Goal: Transaction & Acquisition: Purchase product/service

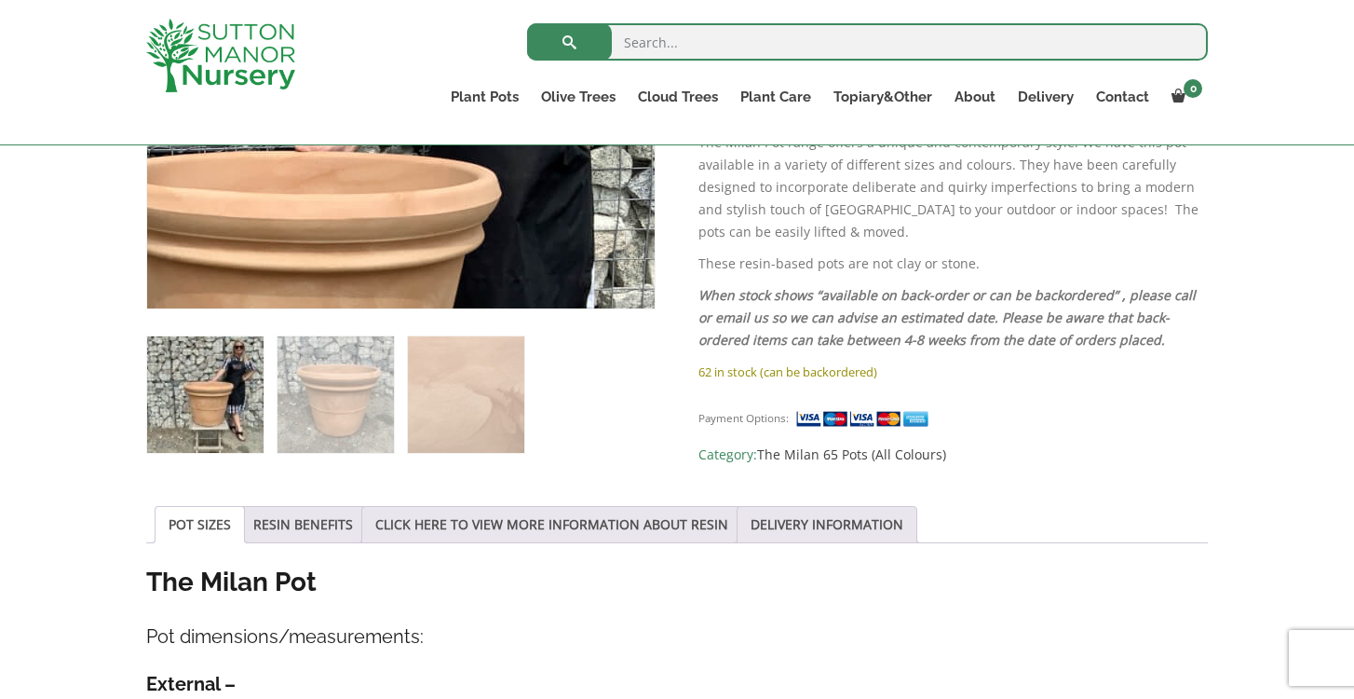
scroll to position [634, 0]
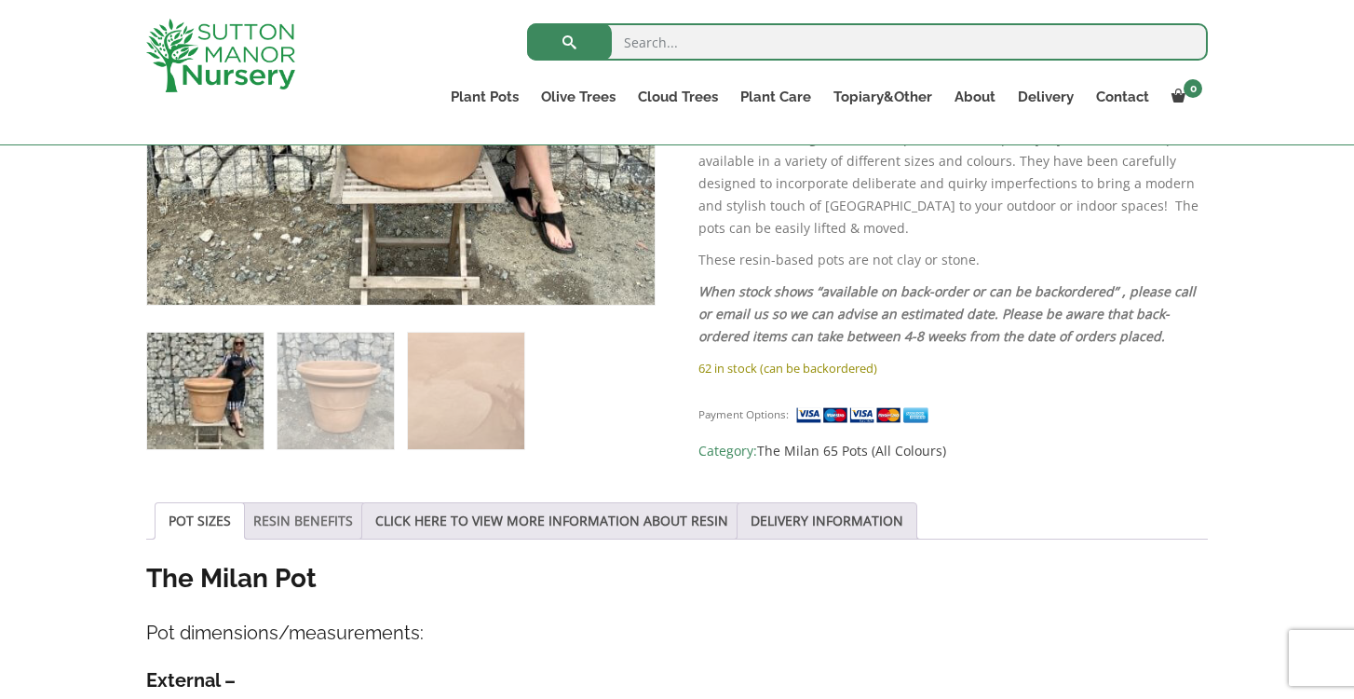
click at [301, 531] on link "RESIN BENEFITS" at bounding box center [303, 520] width 100 height 35
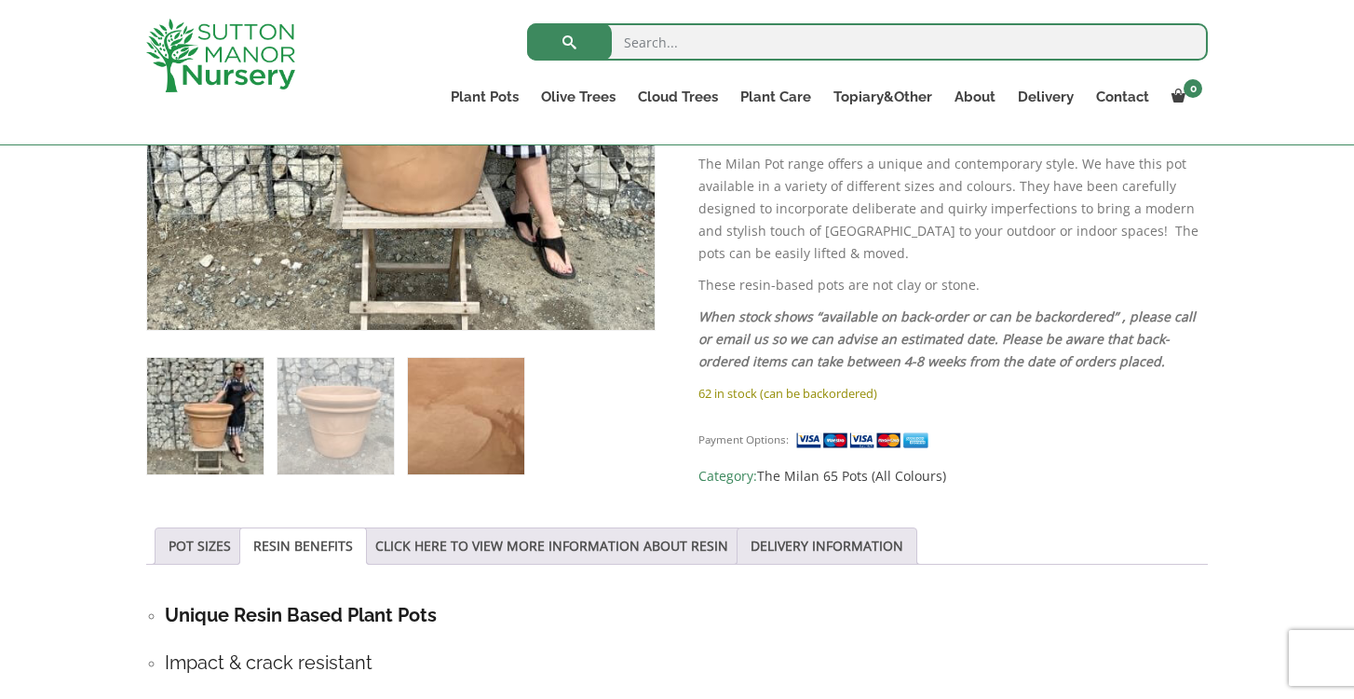
scroll to position [616, 0]
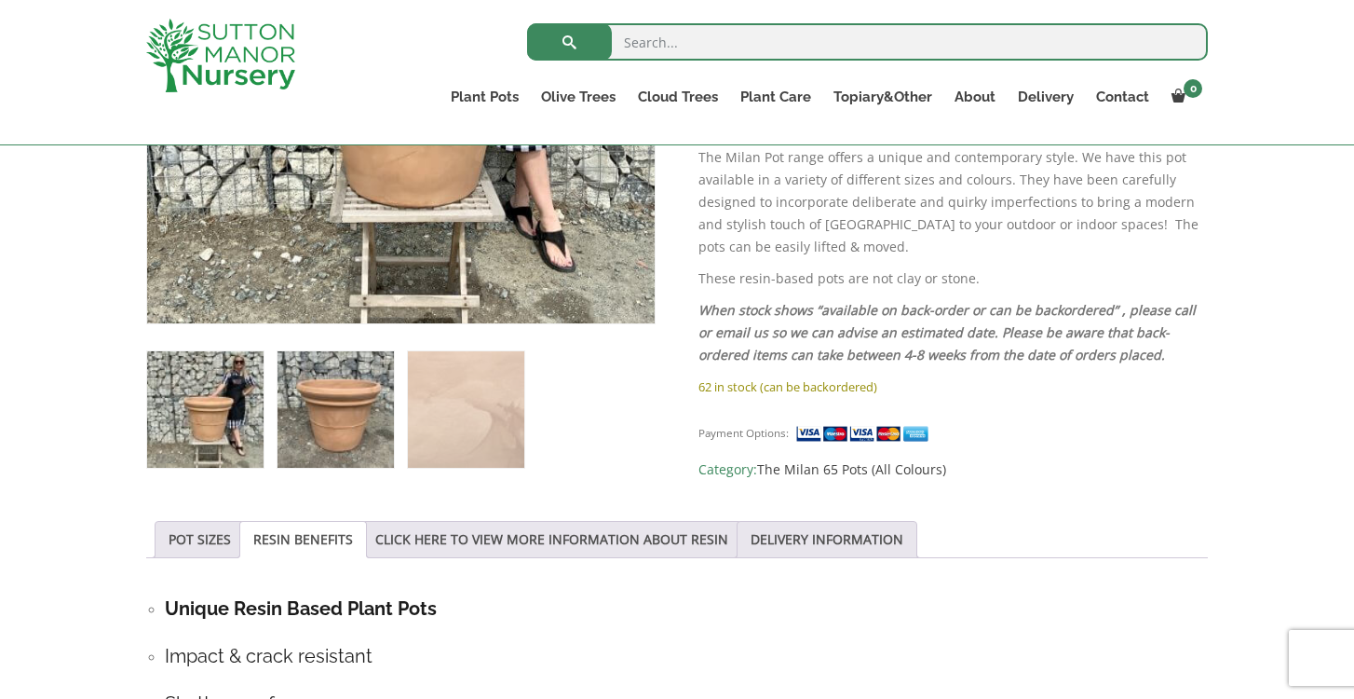
click at [387, 414] on img at bounding box center [336, 409] width 116 height 116
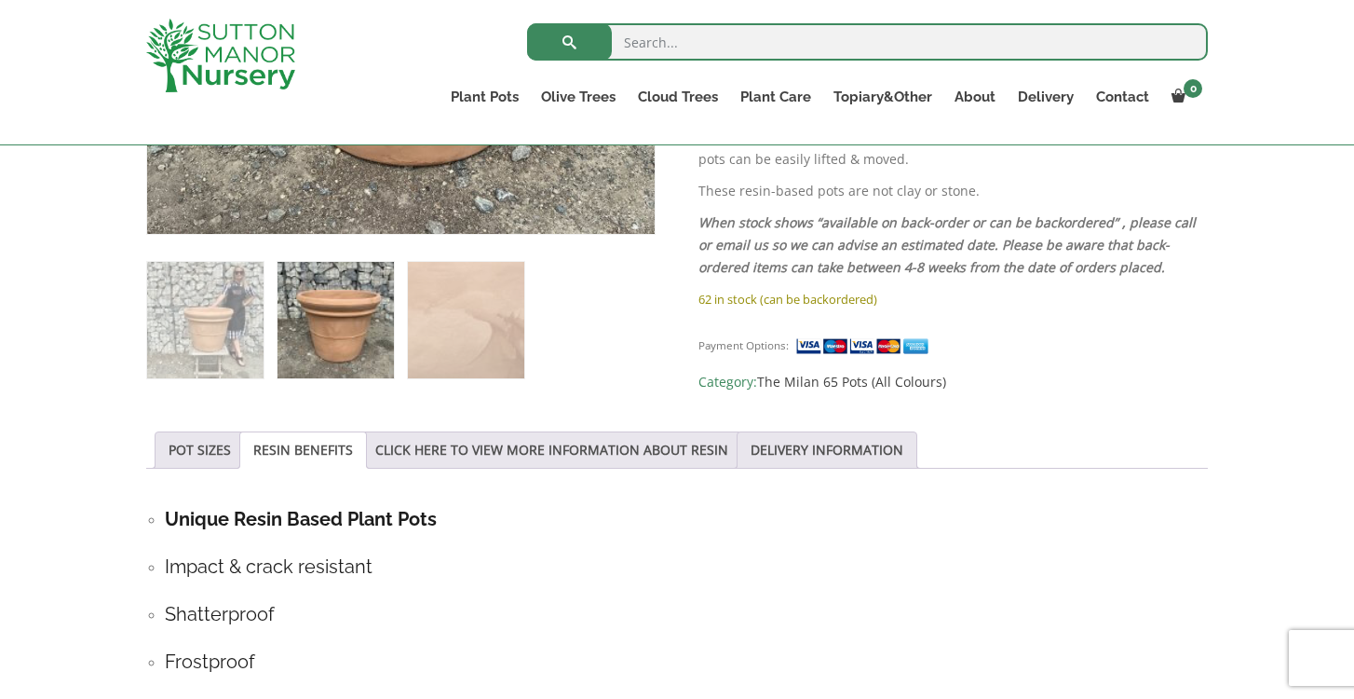
scroll to position [711, 0]
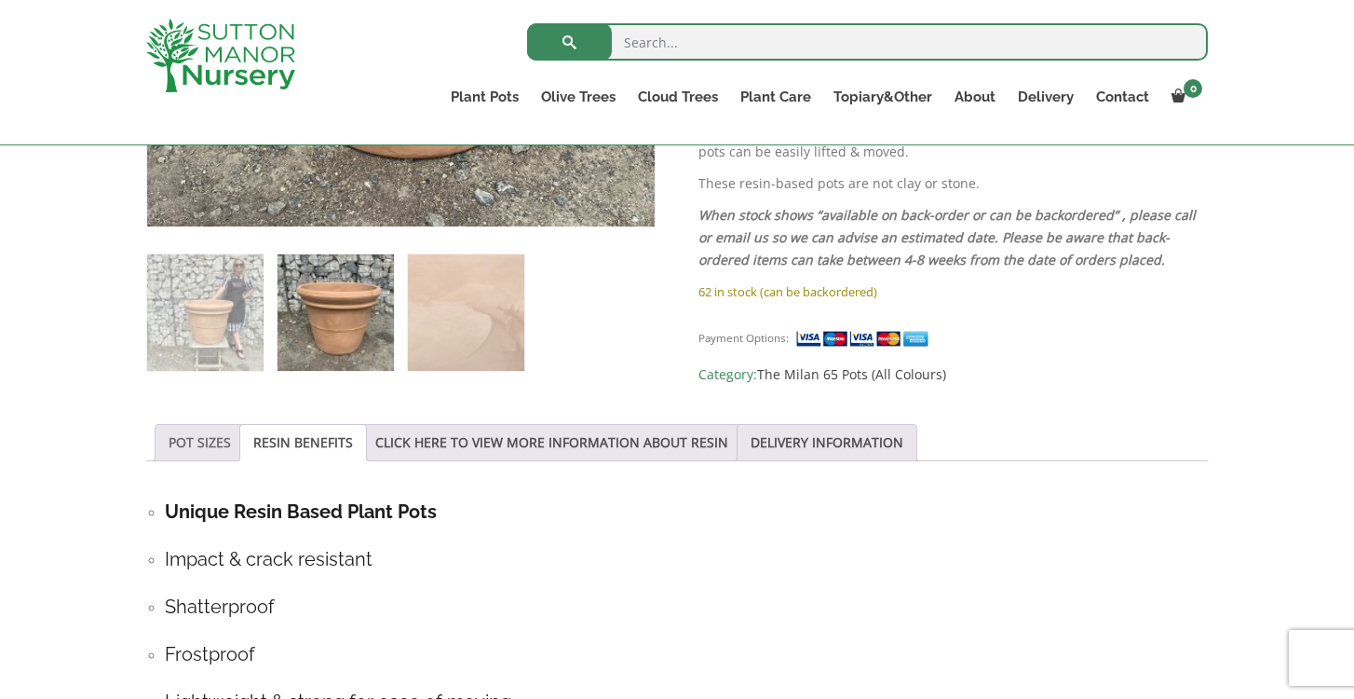
click at [185, 441] on link "POT SIZES" at bounding box center [200, 442] width 62 height 35
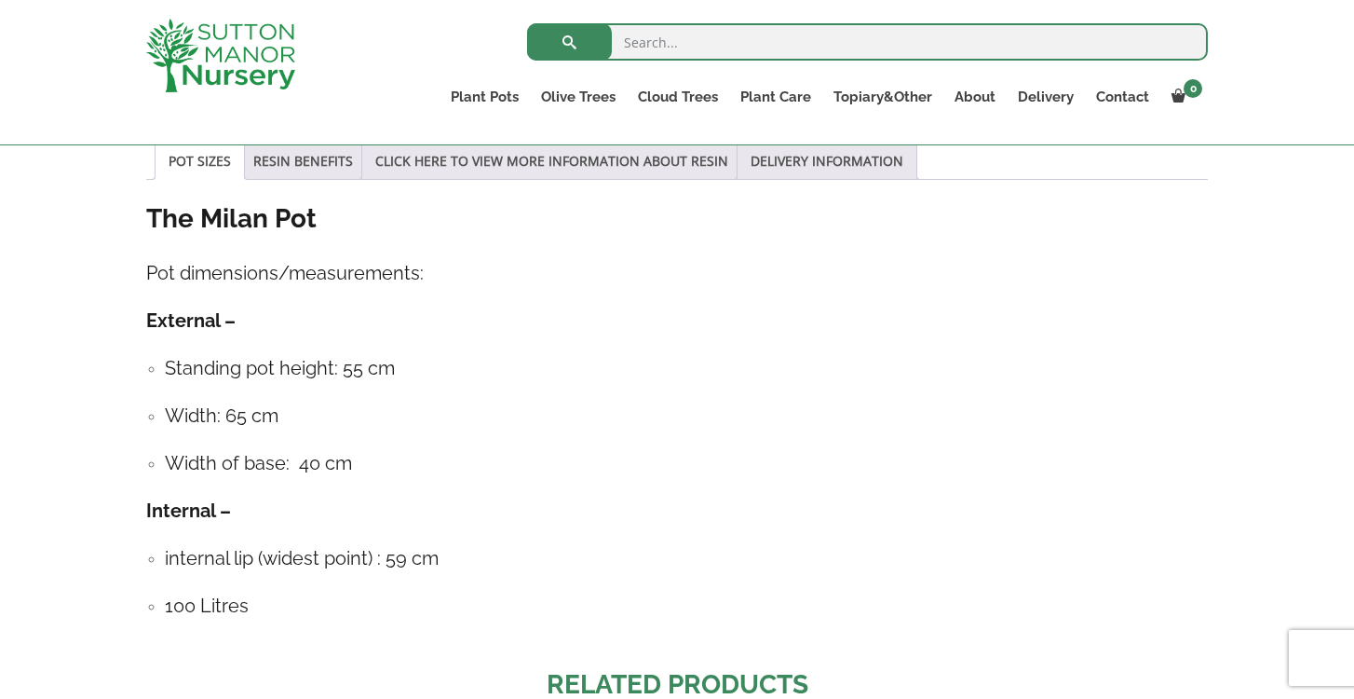
scroll to position [995, 0]
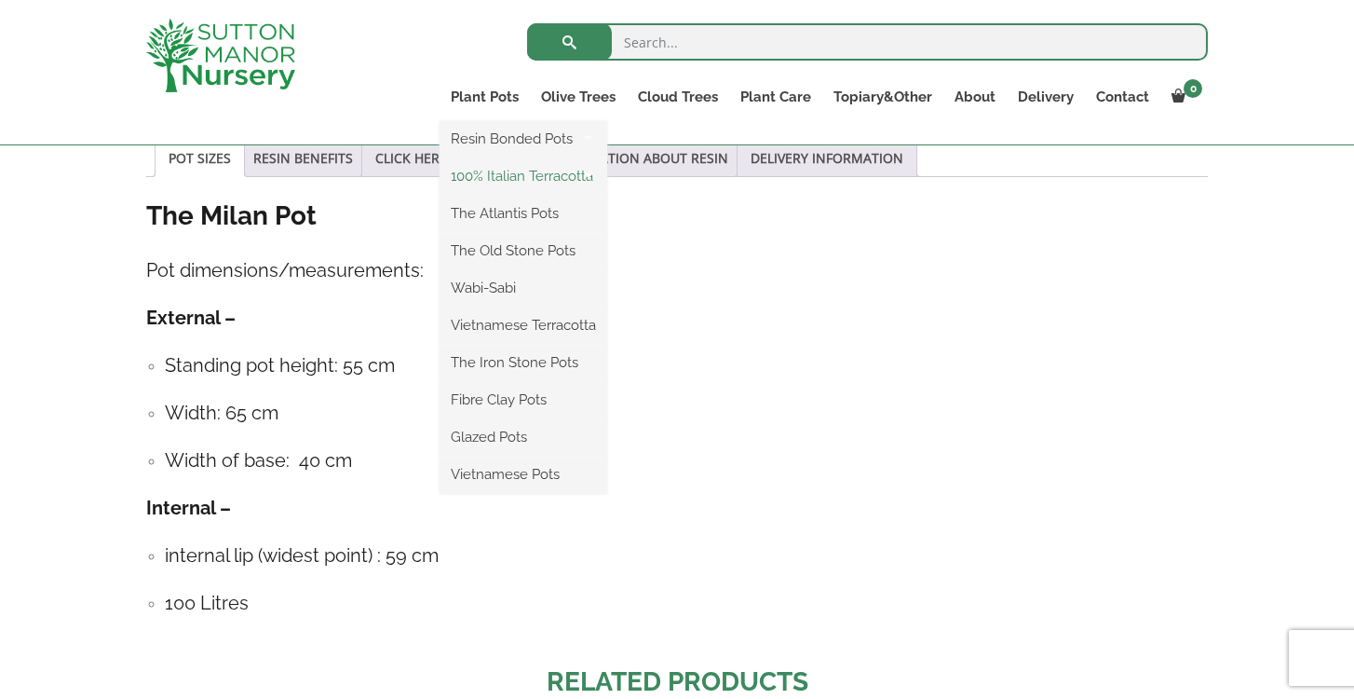
click at [518, 180] on link "100% Italian Terracotta" at bounding box center [524, 176] width 168 height 28
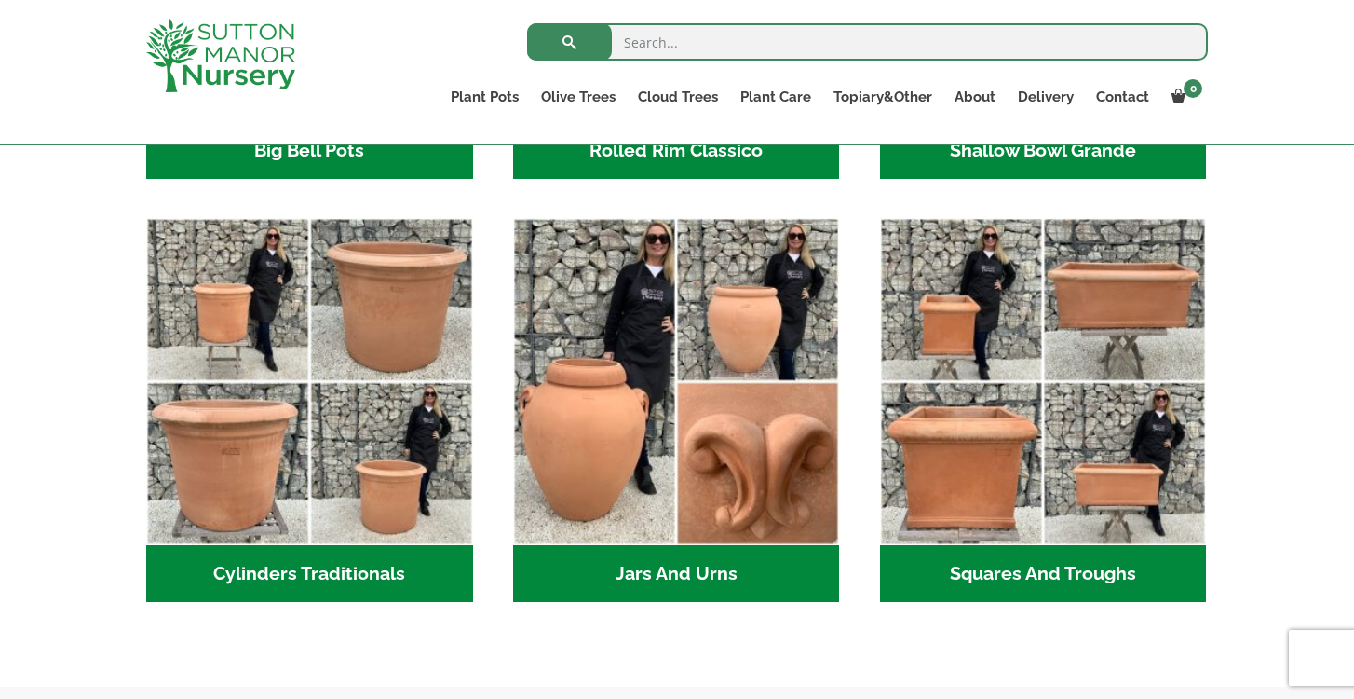
scroll to position [946, 0]
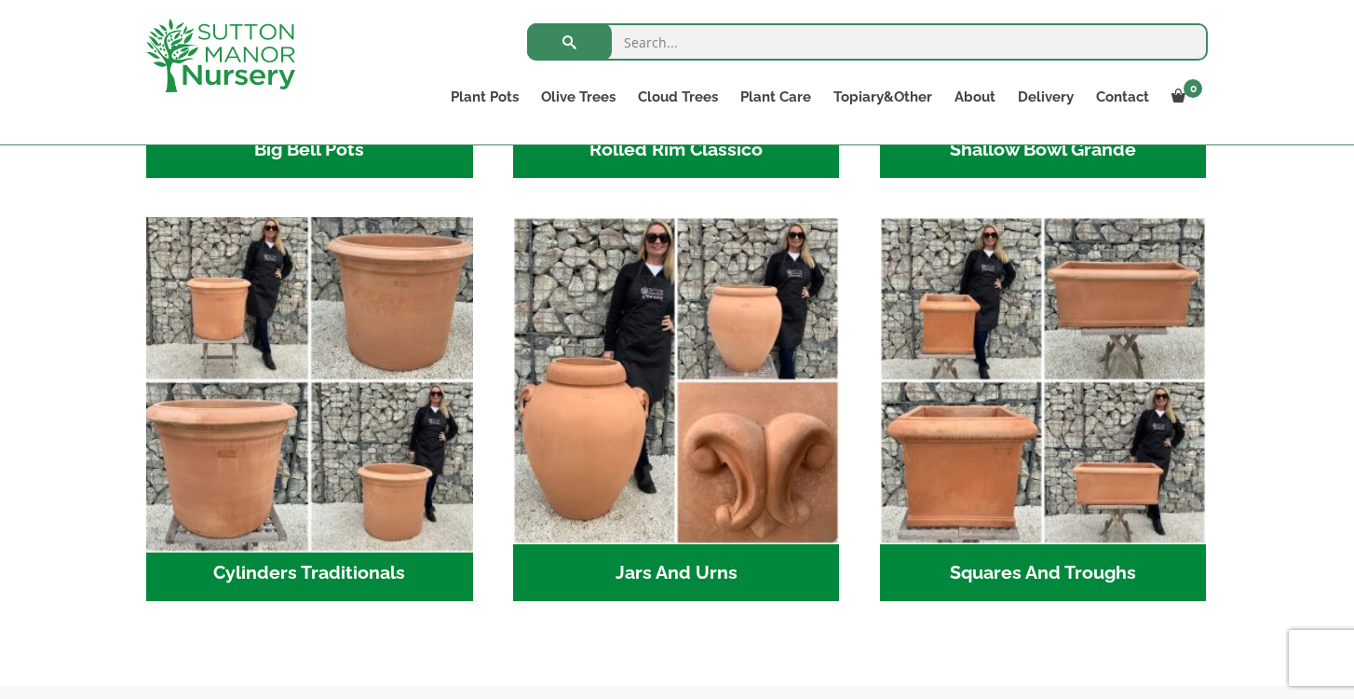
click at [405, 331] on img "Visit product category Cylinders Traditionals" at bounding box center [309, 381] width 343 height 343
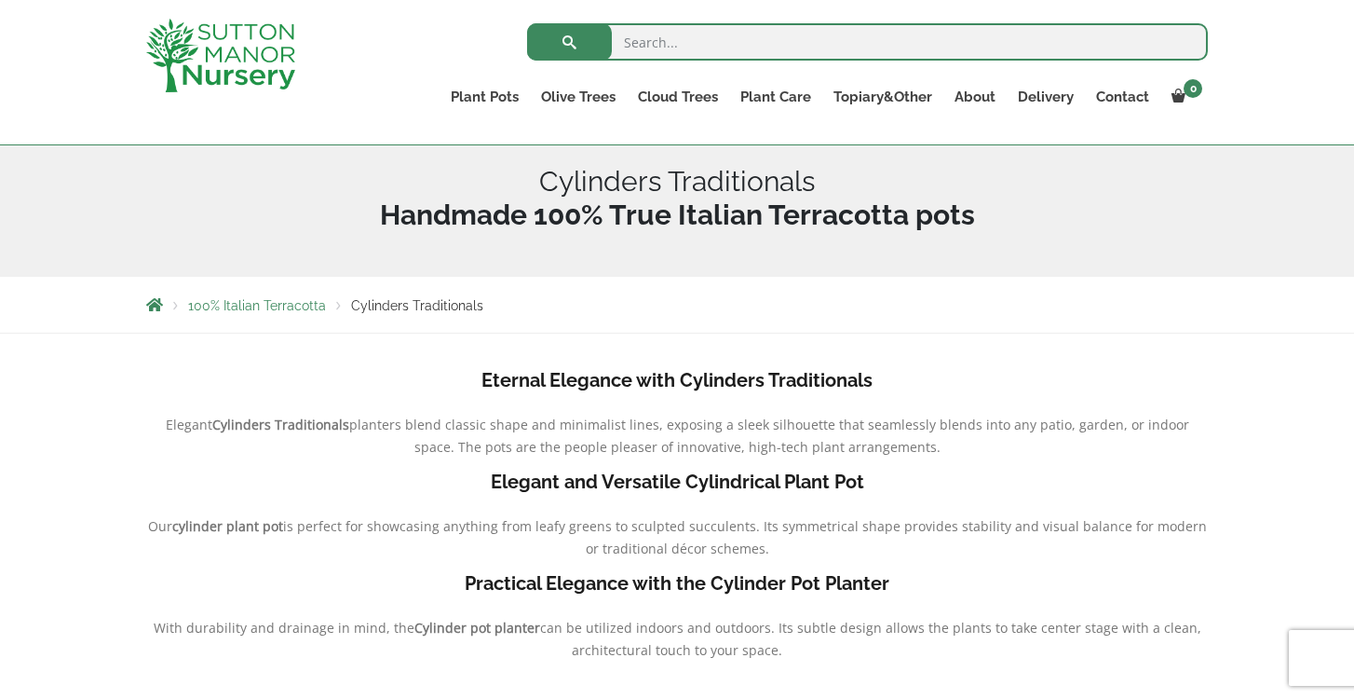
scroll to position [140, 0]
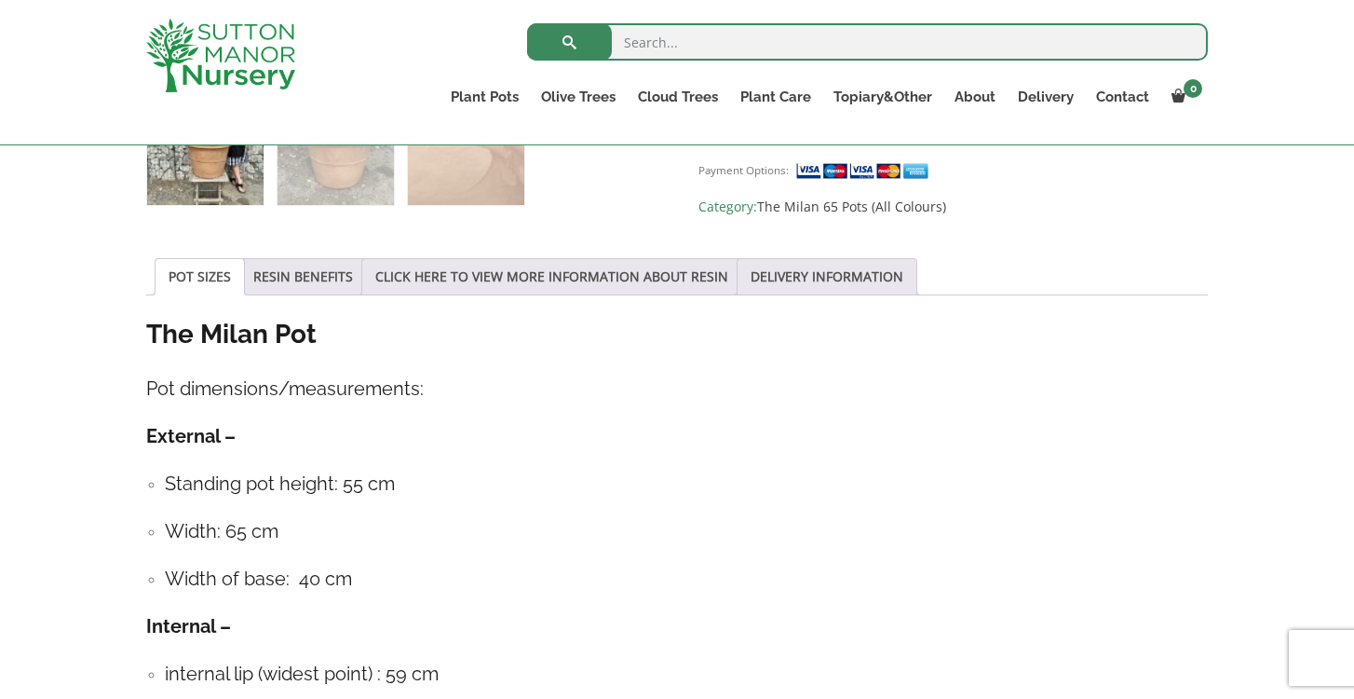
scroll to position [995, 0]
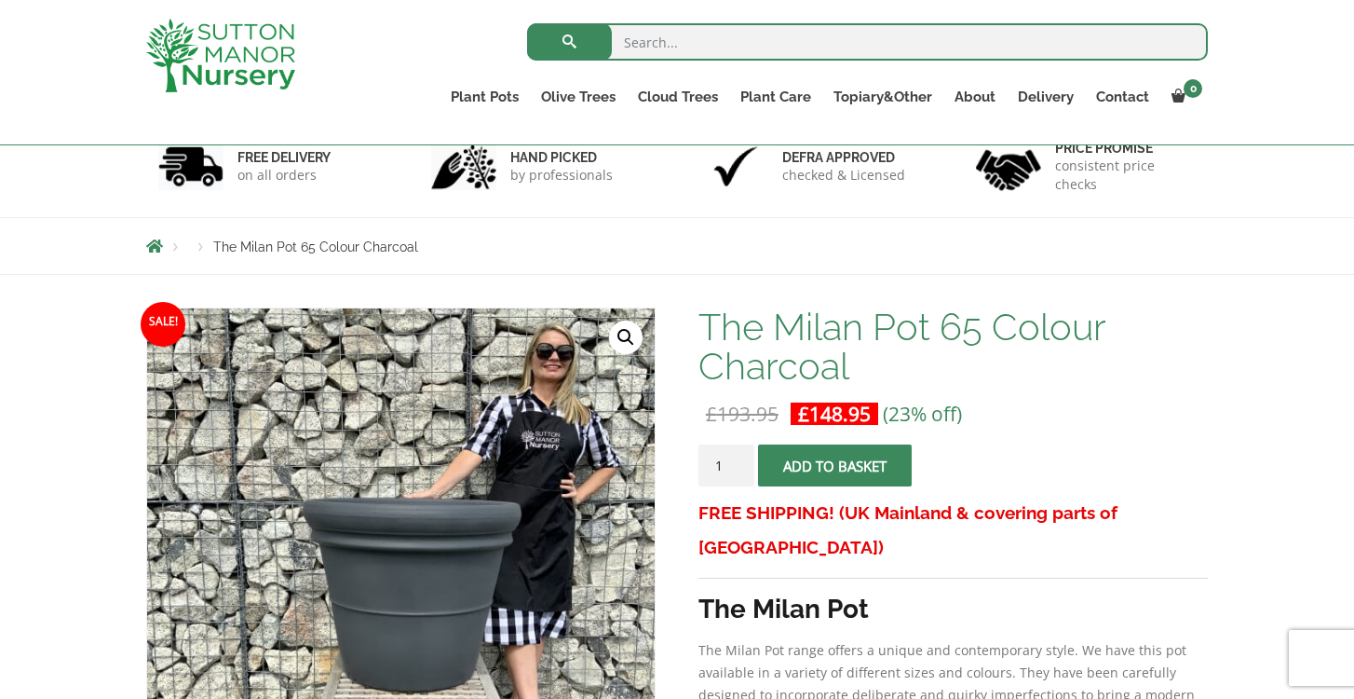
scroll to position [119, 0]
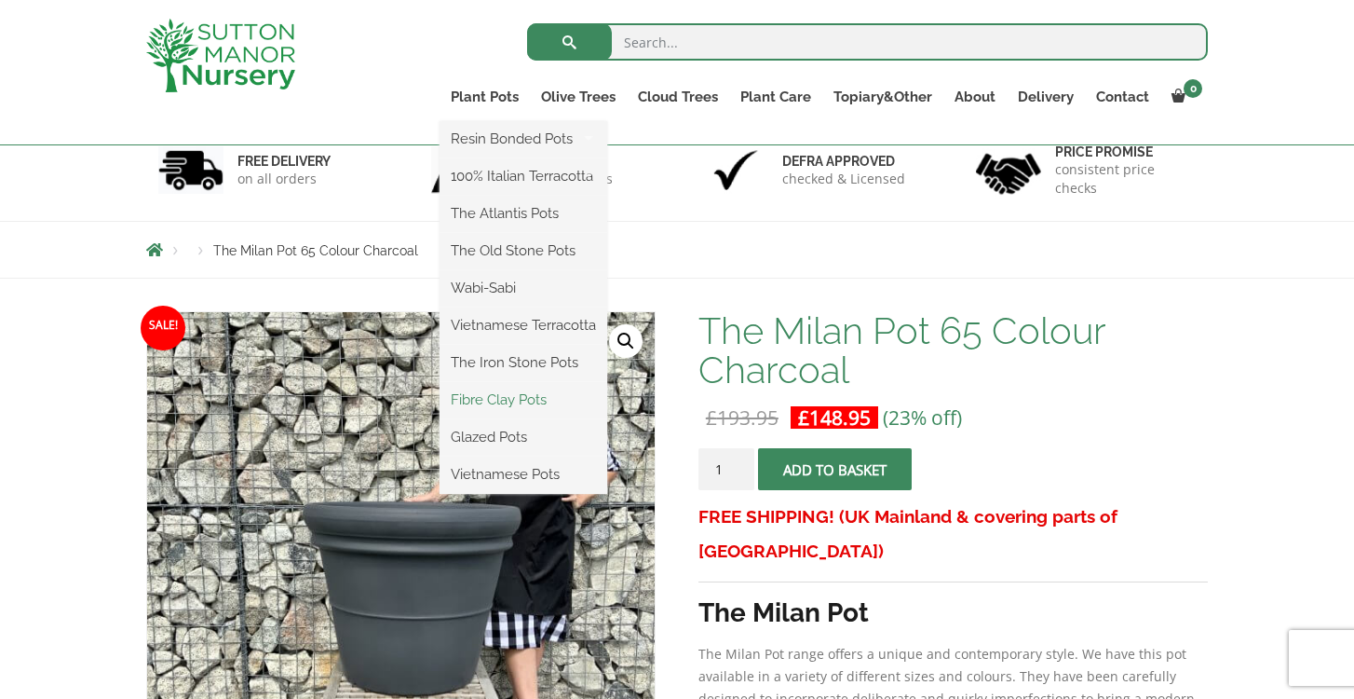
click at [495, 395] on link "Fibre Clay Pots" at bounding box center [524, 400] width 168 height 28
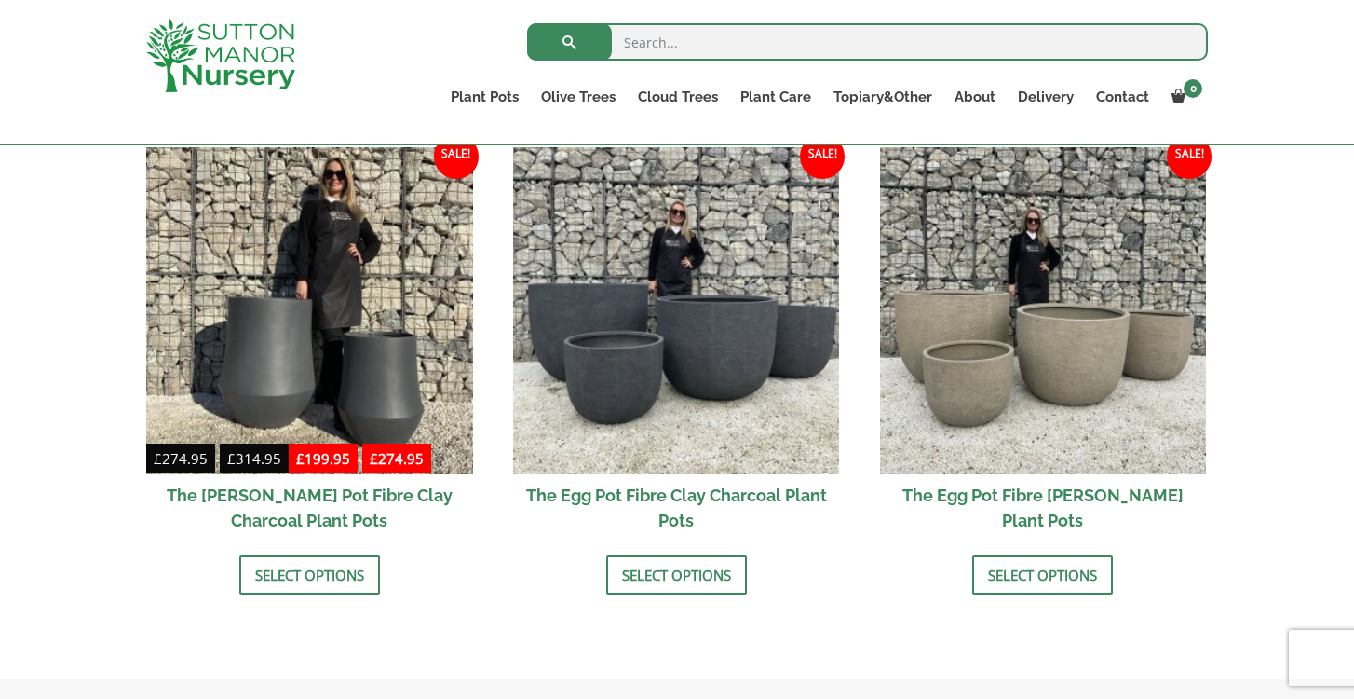
scroll to position [599, 0]
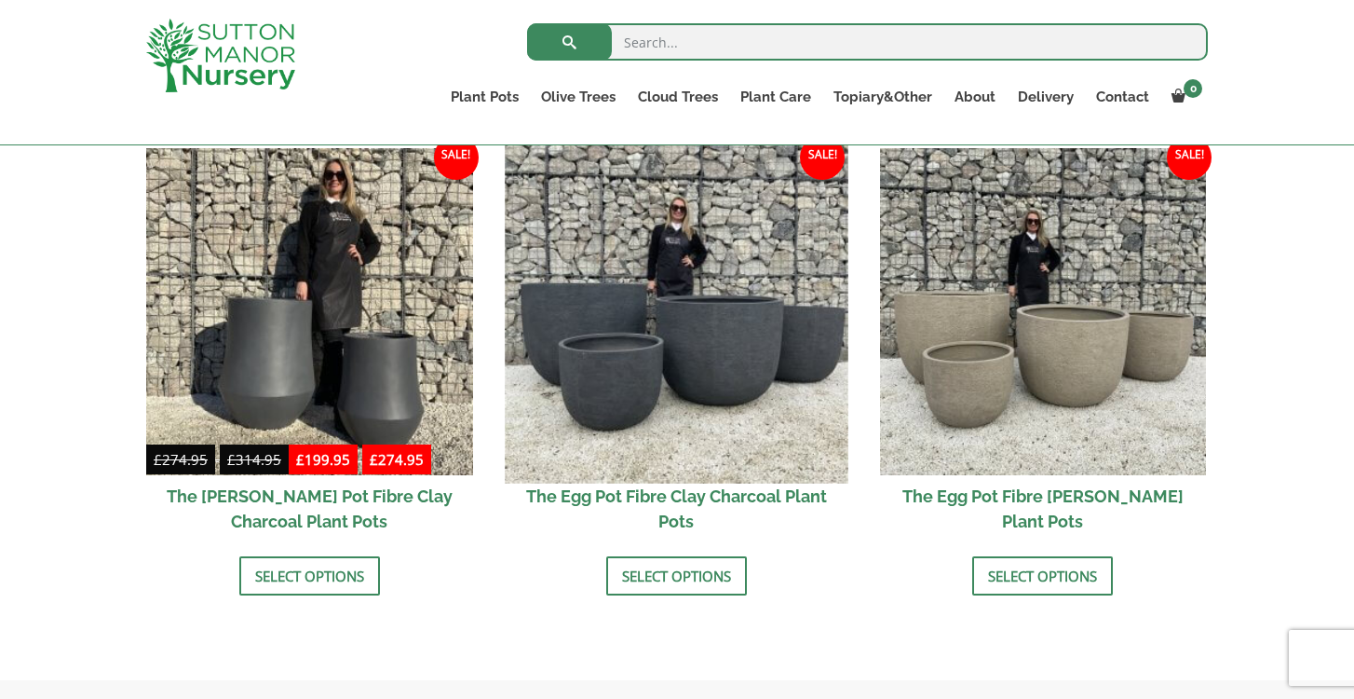
click at [709, 435] on img at bounding box center [676, 311] width 343 height 343
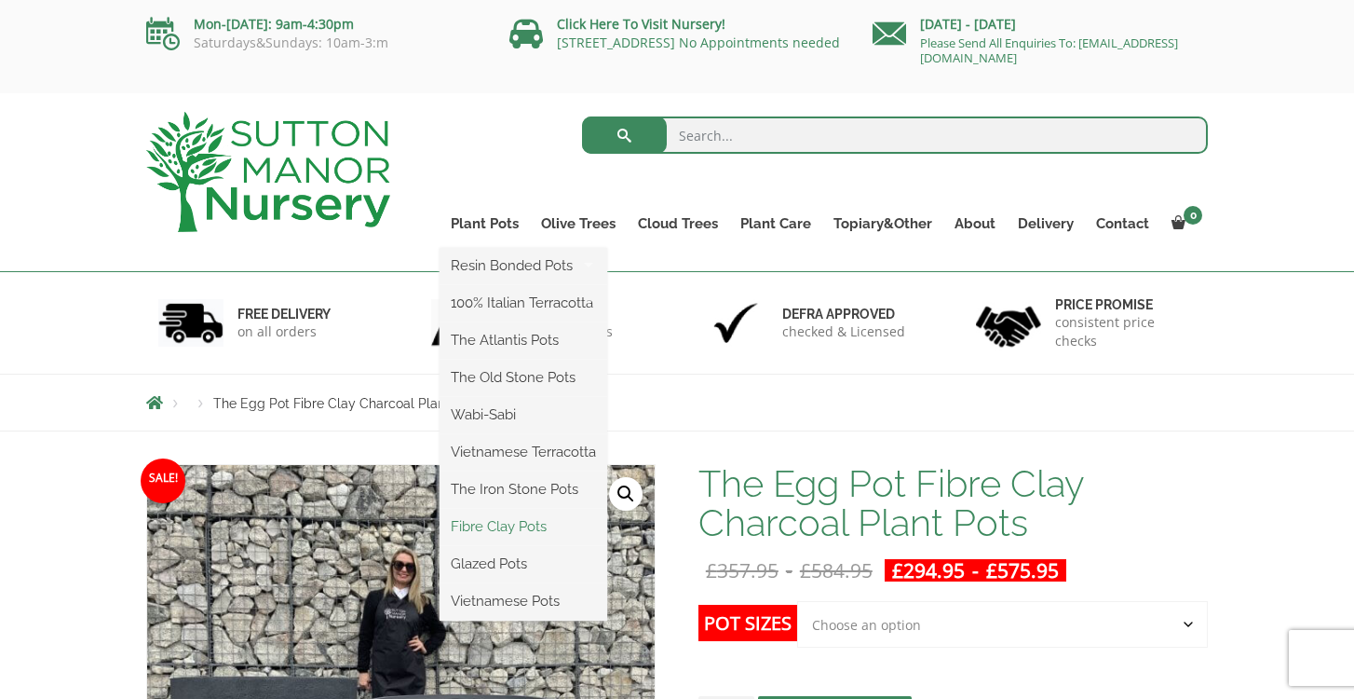
click at [495, 526] on link "Fibre Clay Pots" at bounding box center [524, 526] width 168 height 28
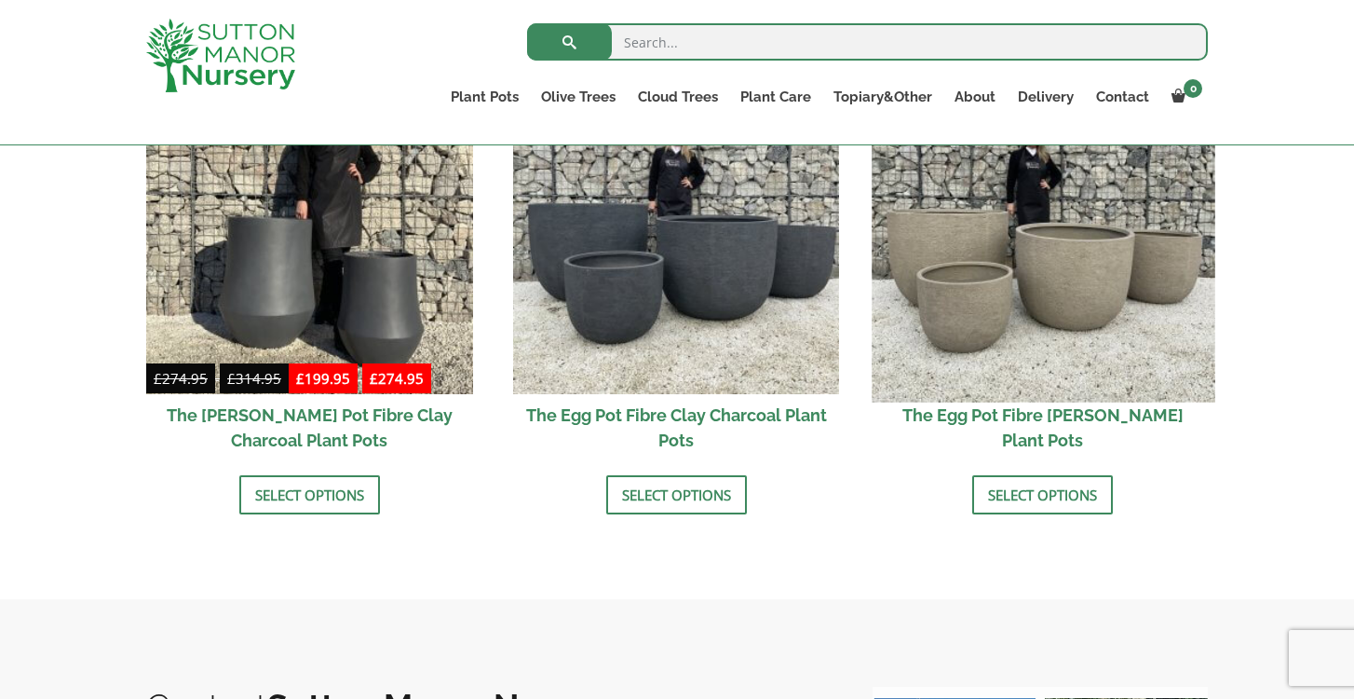
scroll to position [678, 0]
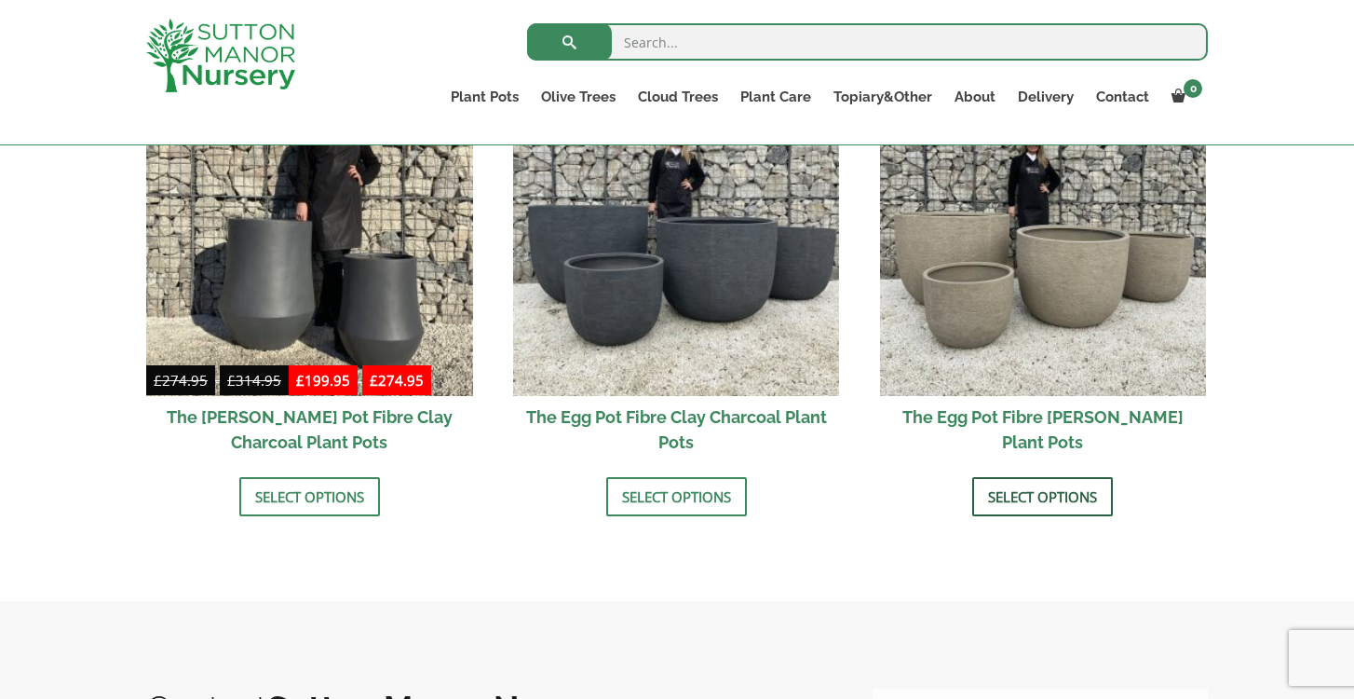
click at [1052, 498] on link "Select options" at bounding box center [1042, 496] width 141 height 39
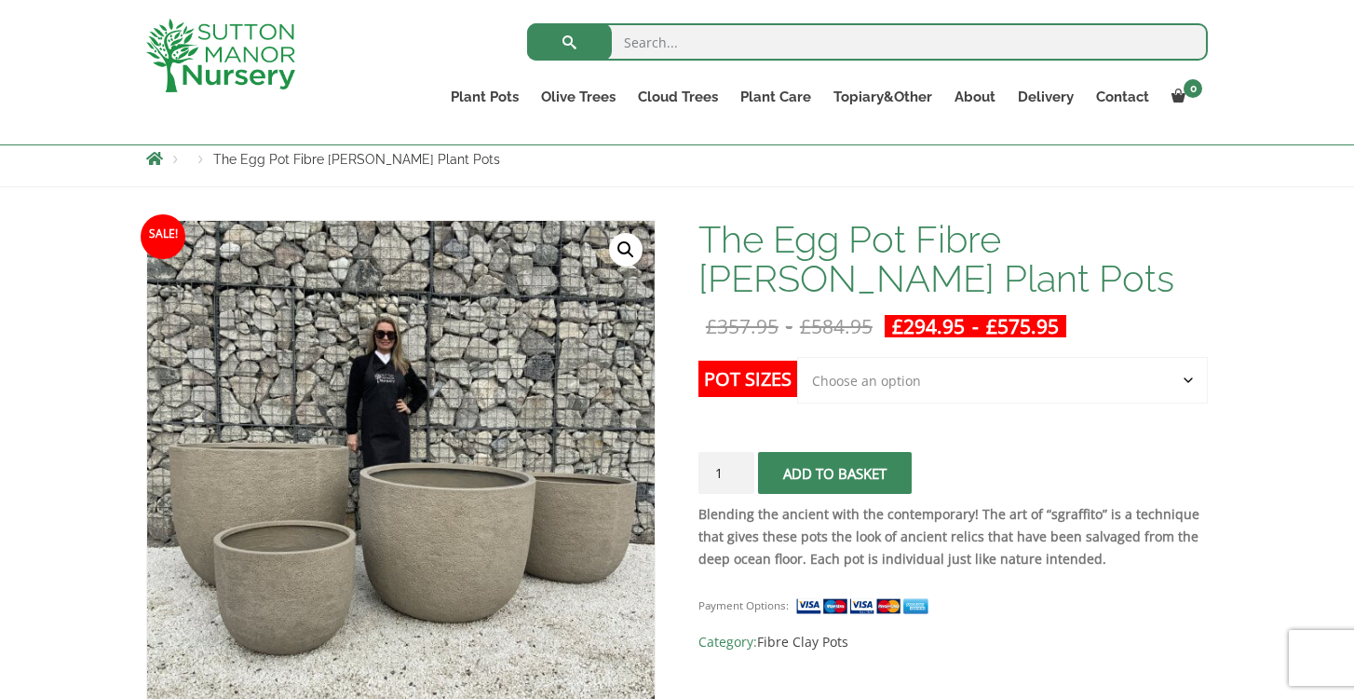
scroll to position [197, 0]
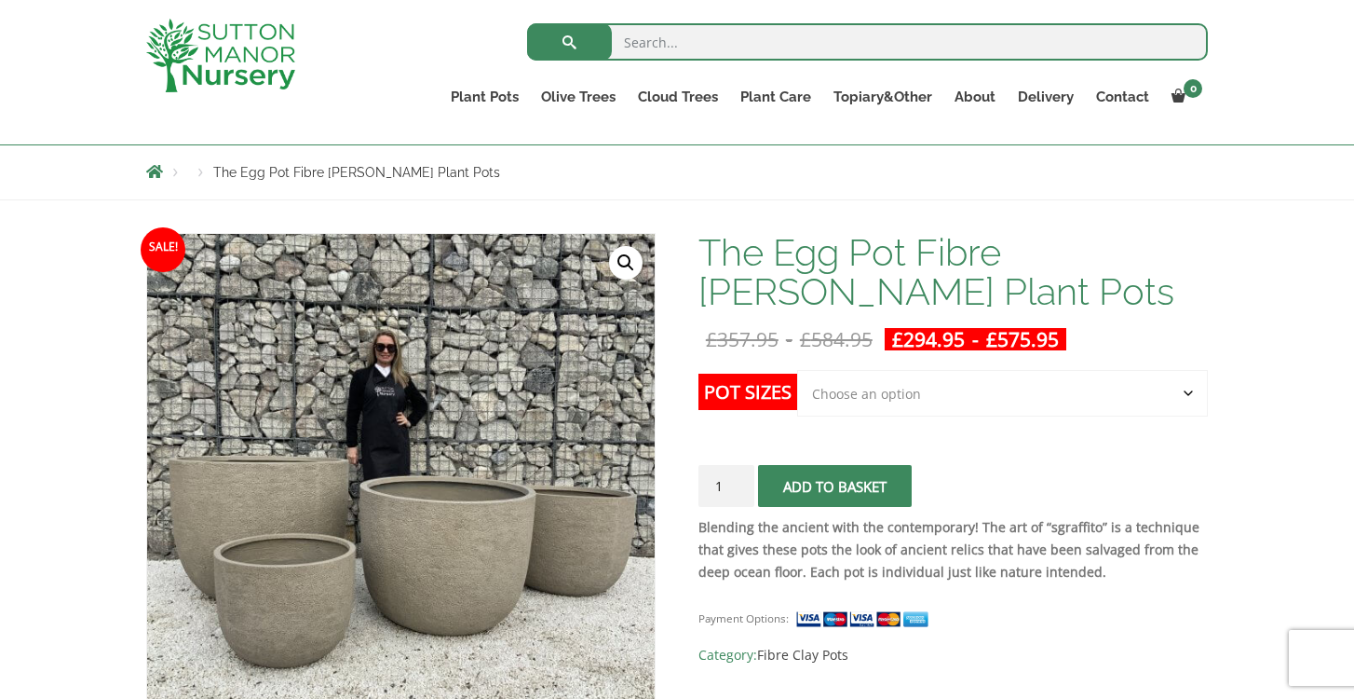
click at [907, 394] on select "Choose an option Click here to buy the 5th To Largest Pot In The Picture Click …" at bounding box center [1002, 393] width 411 height 47
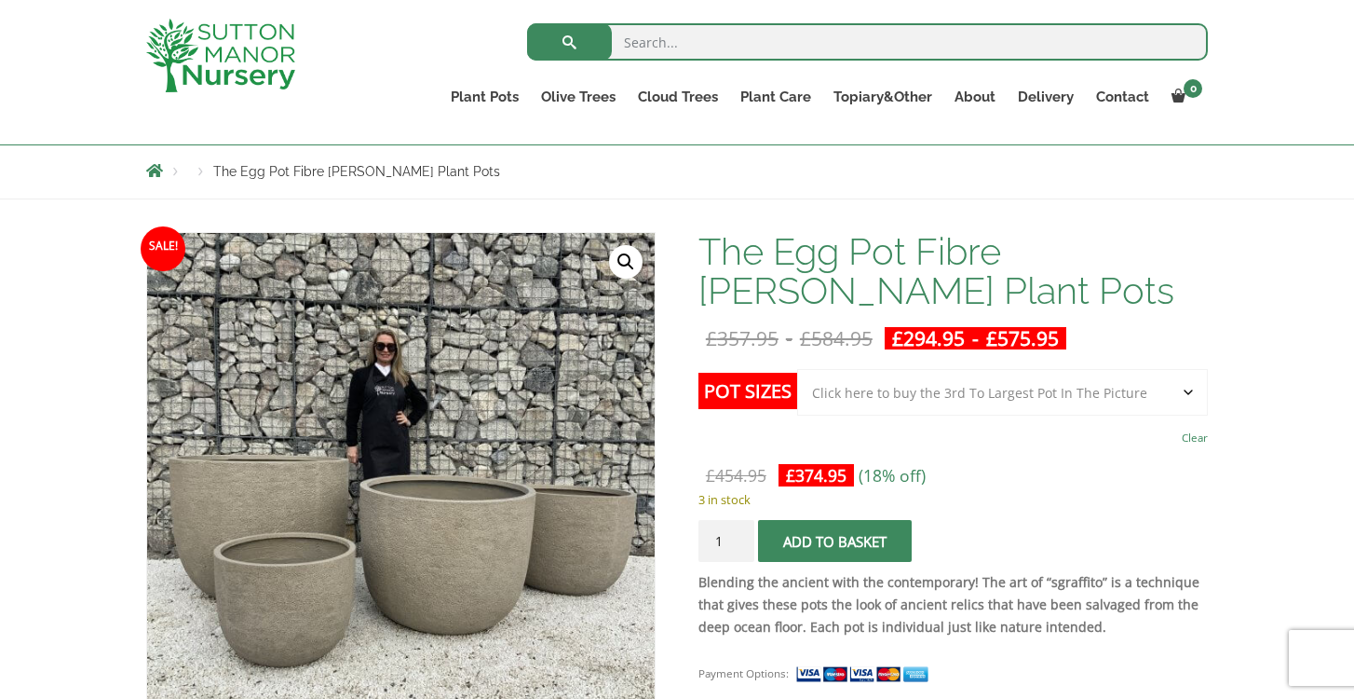
scroll to position [196, 0]
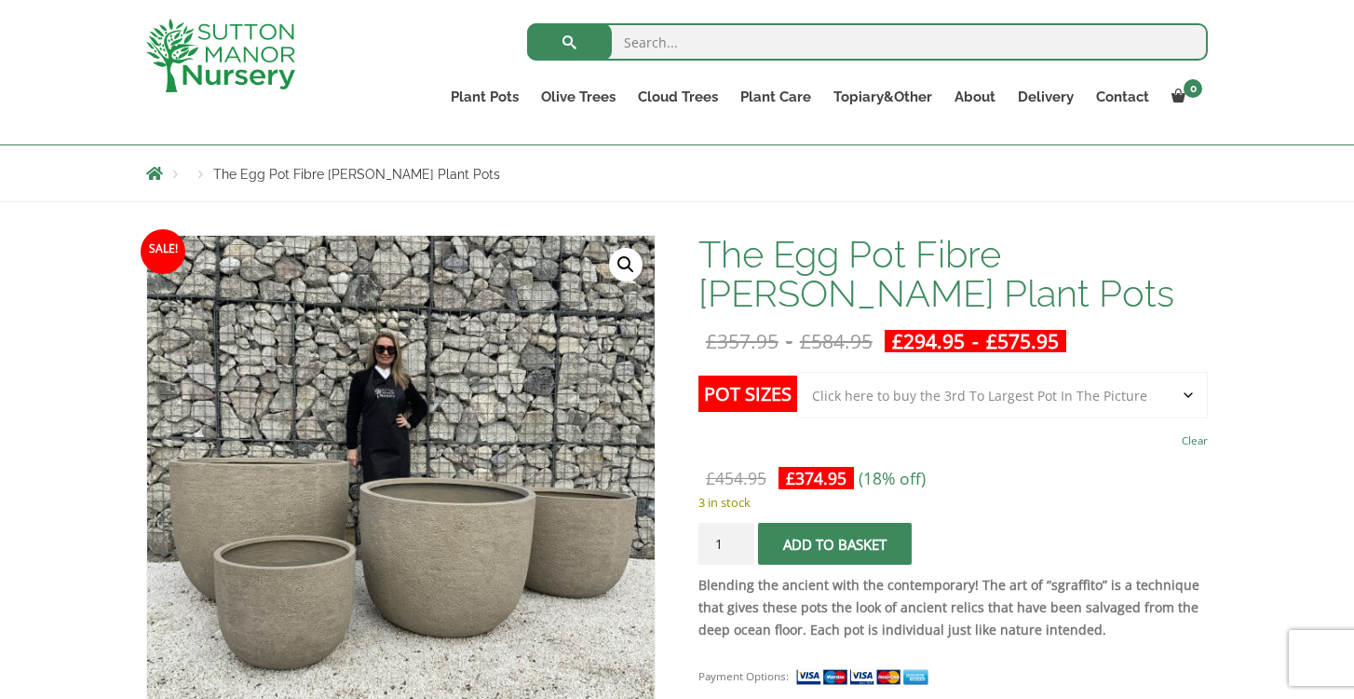
click at [1183, 390] on select "Choose an option Click here to buy the 5th To Largest Pot In The Picture Click …" at bounding box center [1002, 395] width 411 height 47
select select "Click here to buy the 5th To Largest Pot In The Picture"
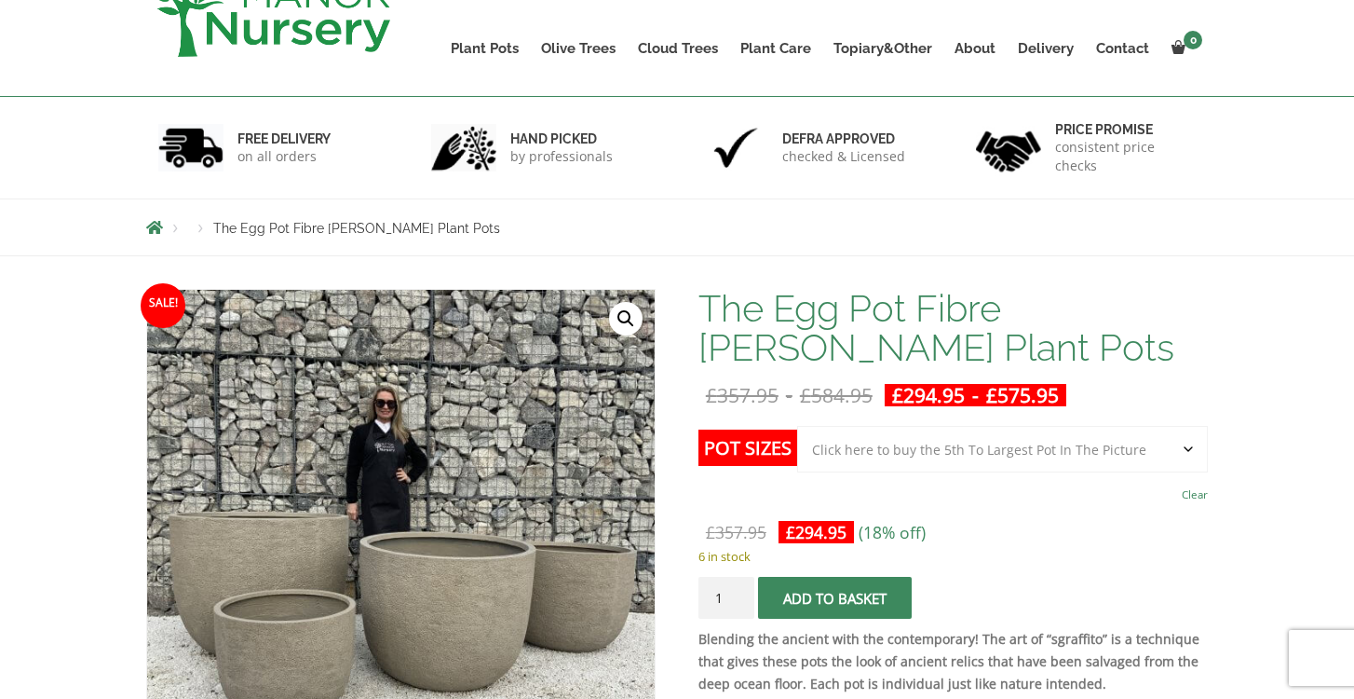
scroll to position [0, 0]
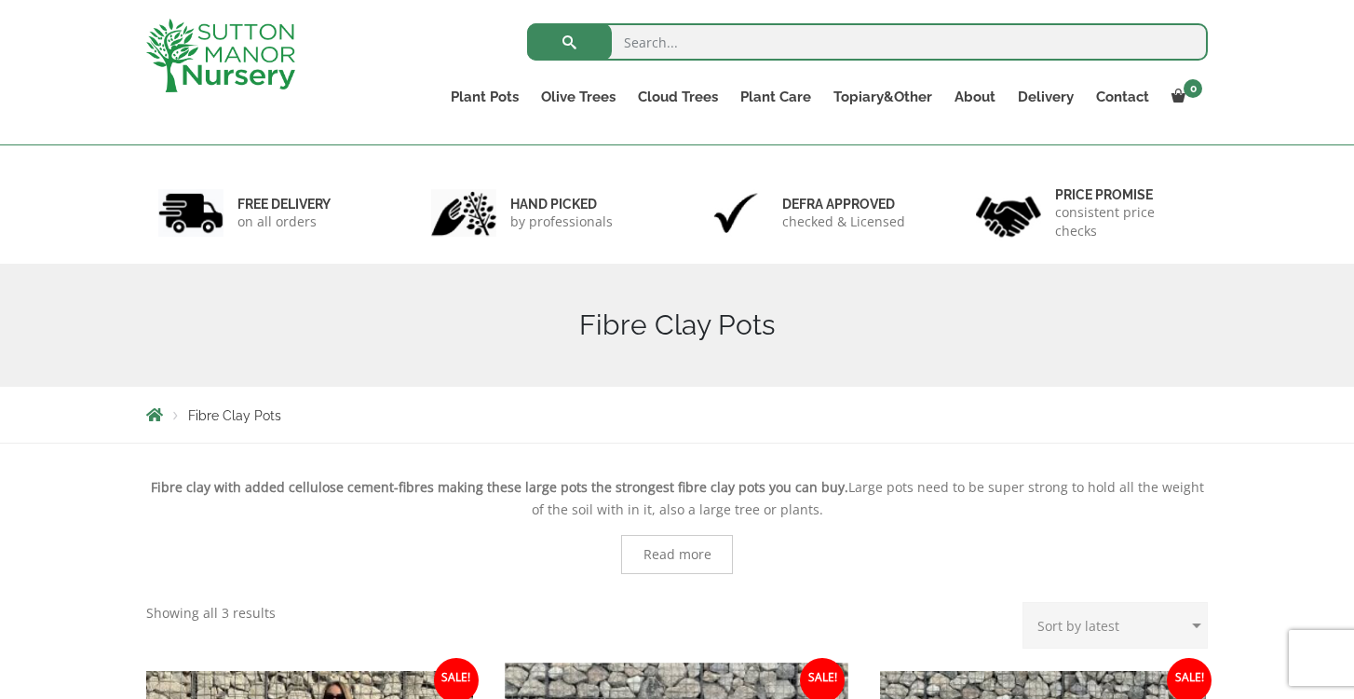
scroll to position [120, 0]
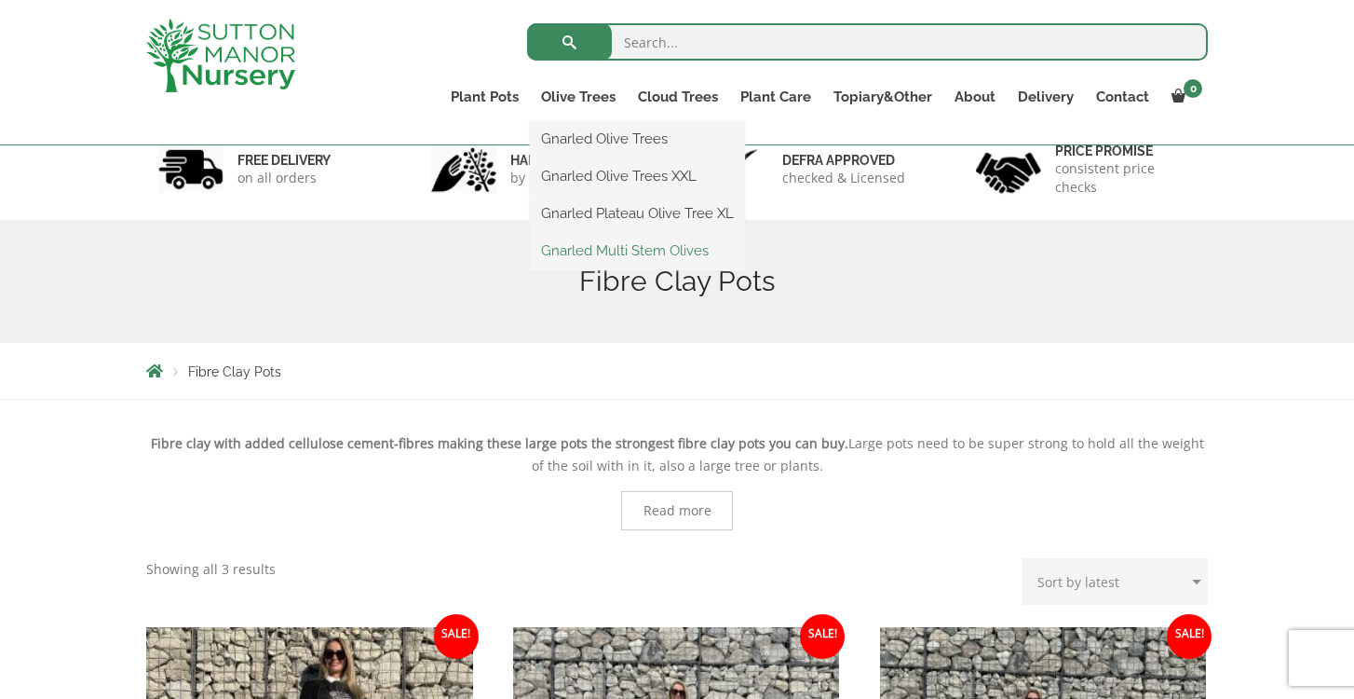
click at [600, 247] on link "Gnarled Multi Stem Olives" at bounding box center [637, 251] width 215 height 28
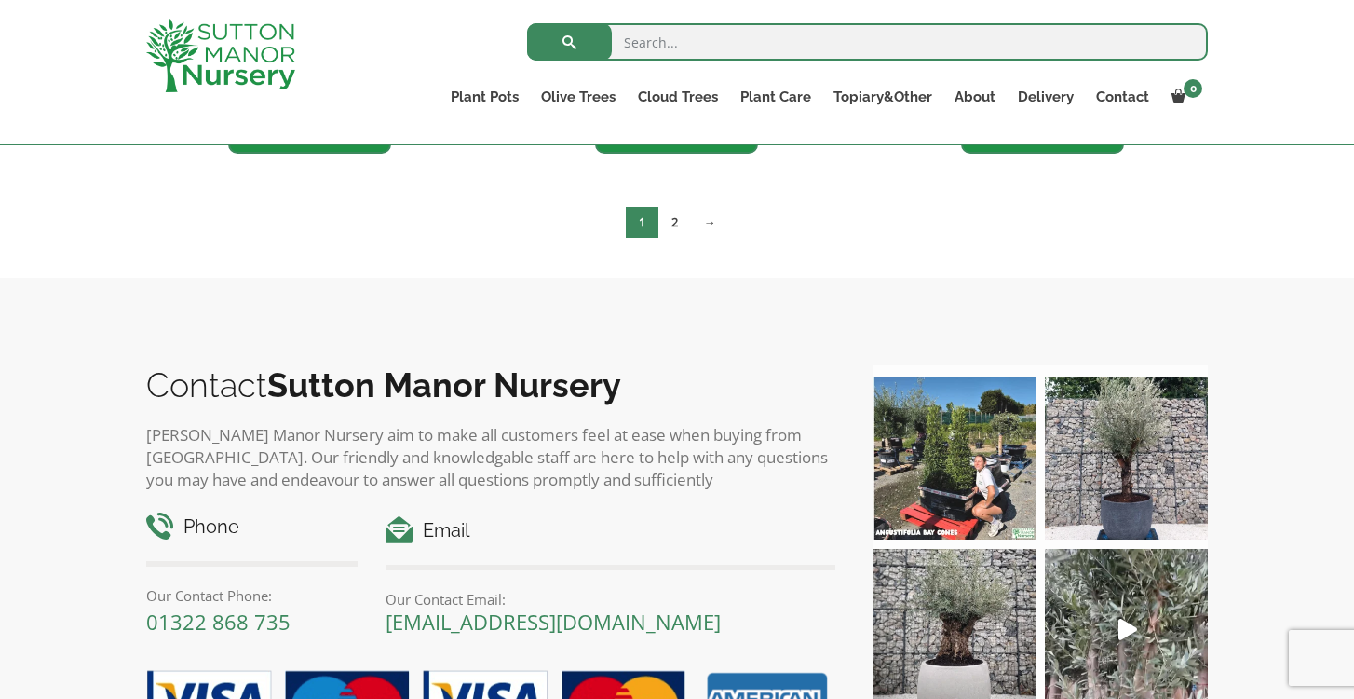
scroll to position [3634, 0]
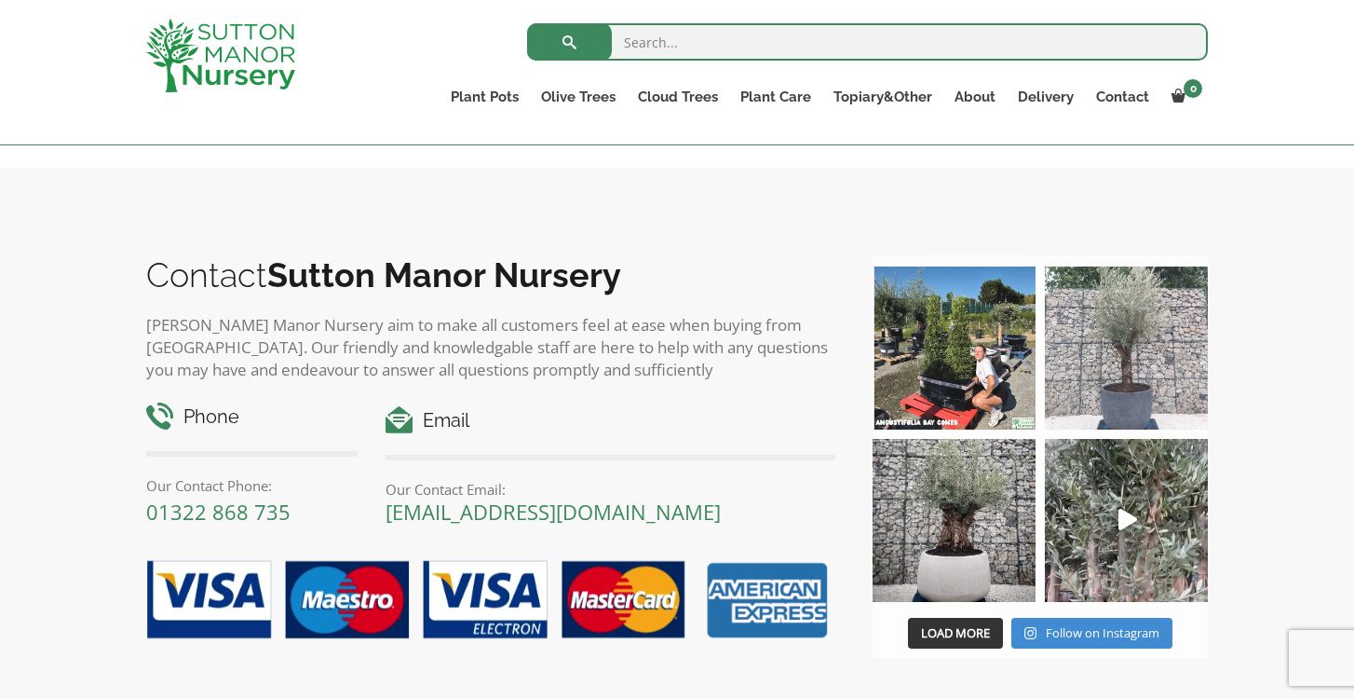
click at [1118, 343] on img at bounding box center [1126, 347] width 163 height 163
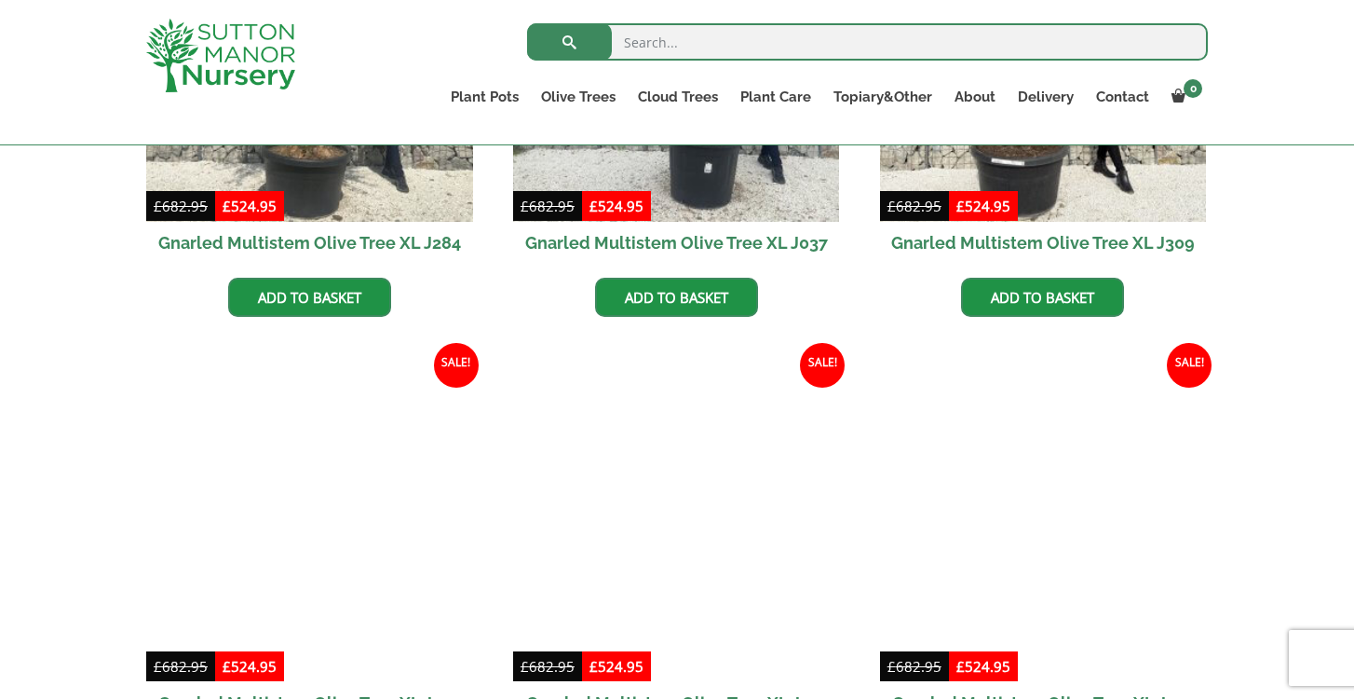
scroll to position [960, 0]
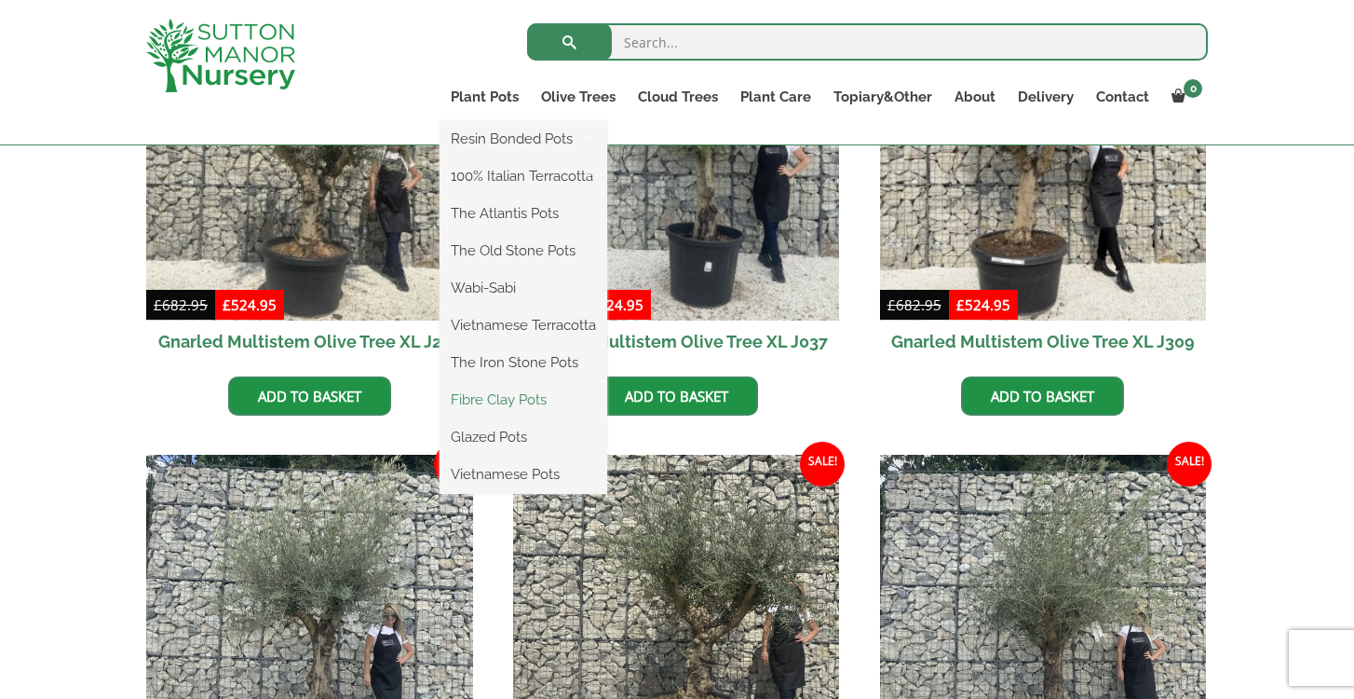
click at [491, 399] on link "Fibre Clay Pots" at bounding box center [524, 400] width 168 height 28
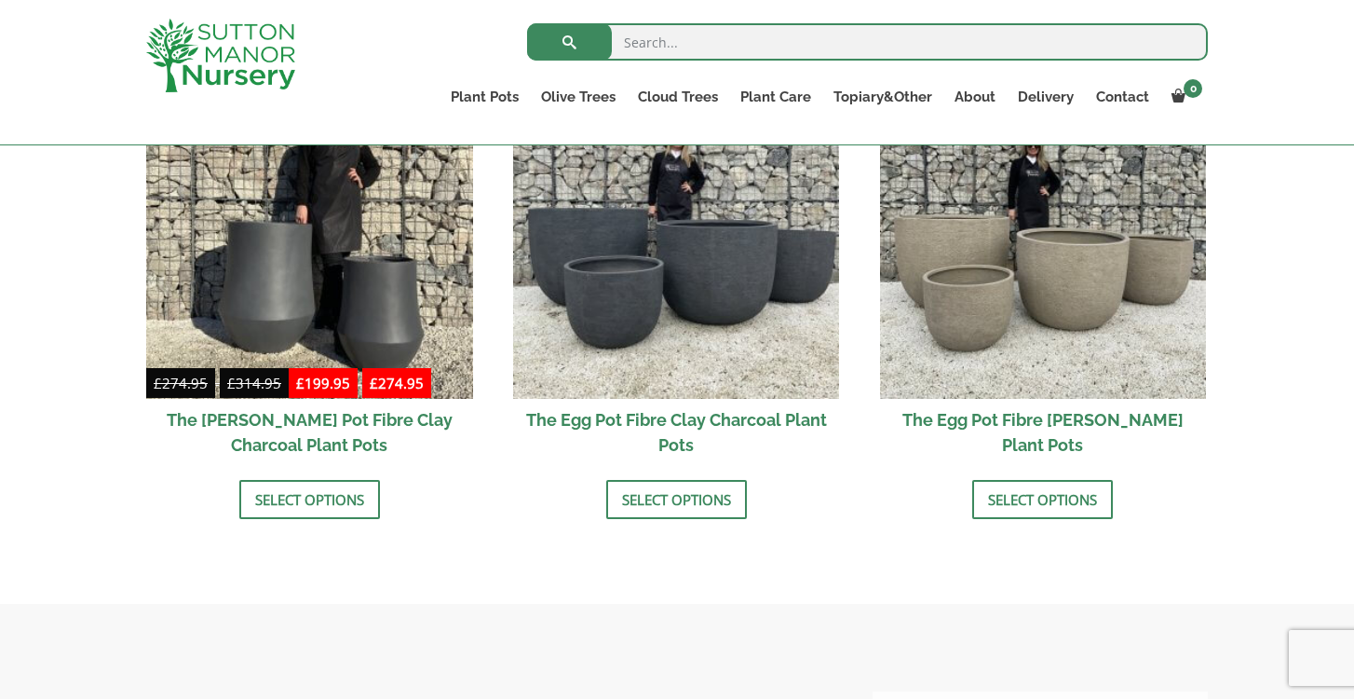
scroll to position [673, 0]
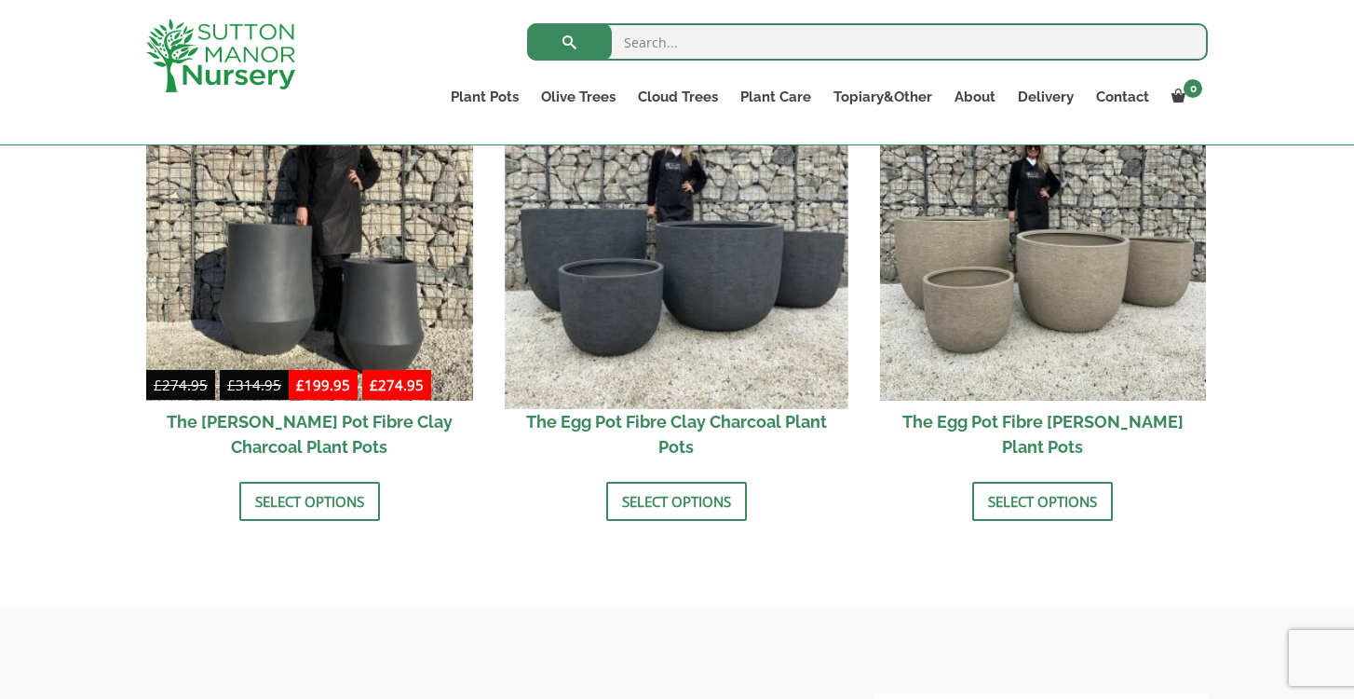
click at [698, 371] on img at bounding box center [676, 236] width 343 height 343
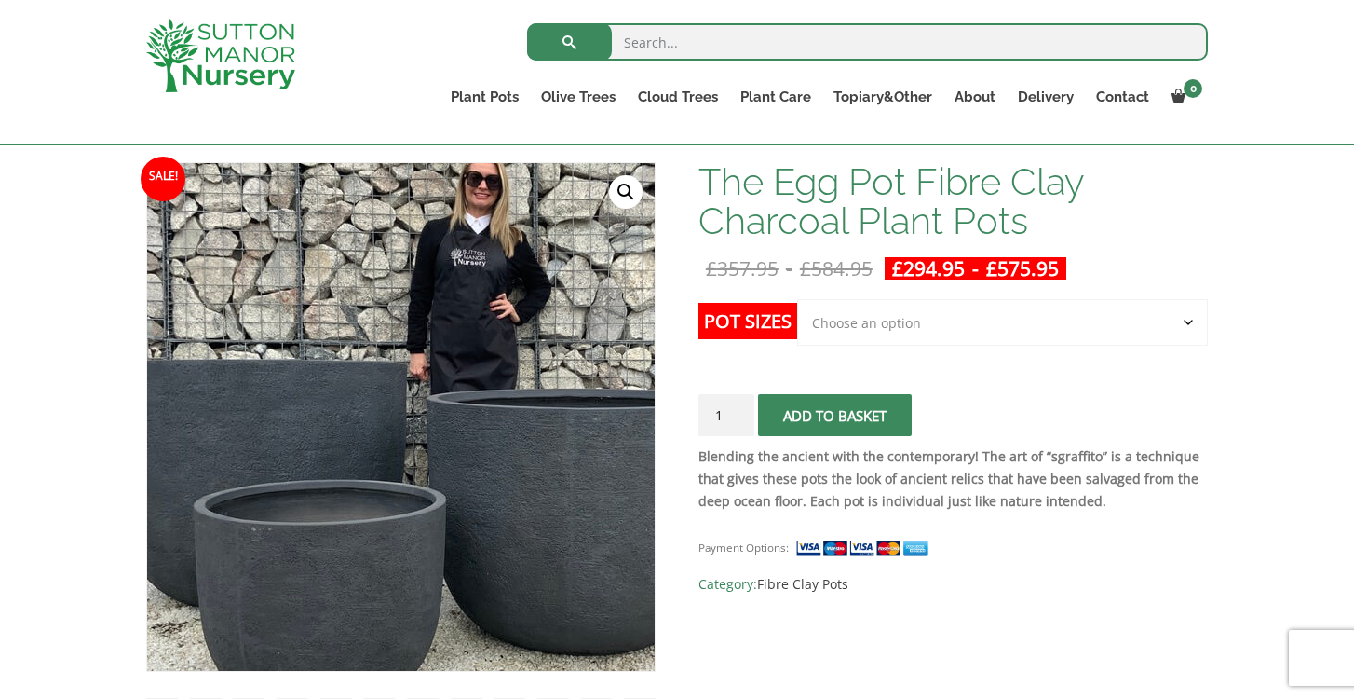
scroll to position [227, 0]
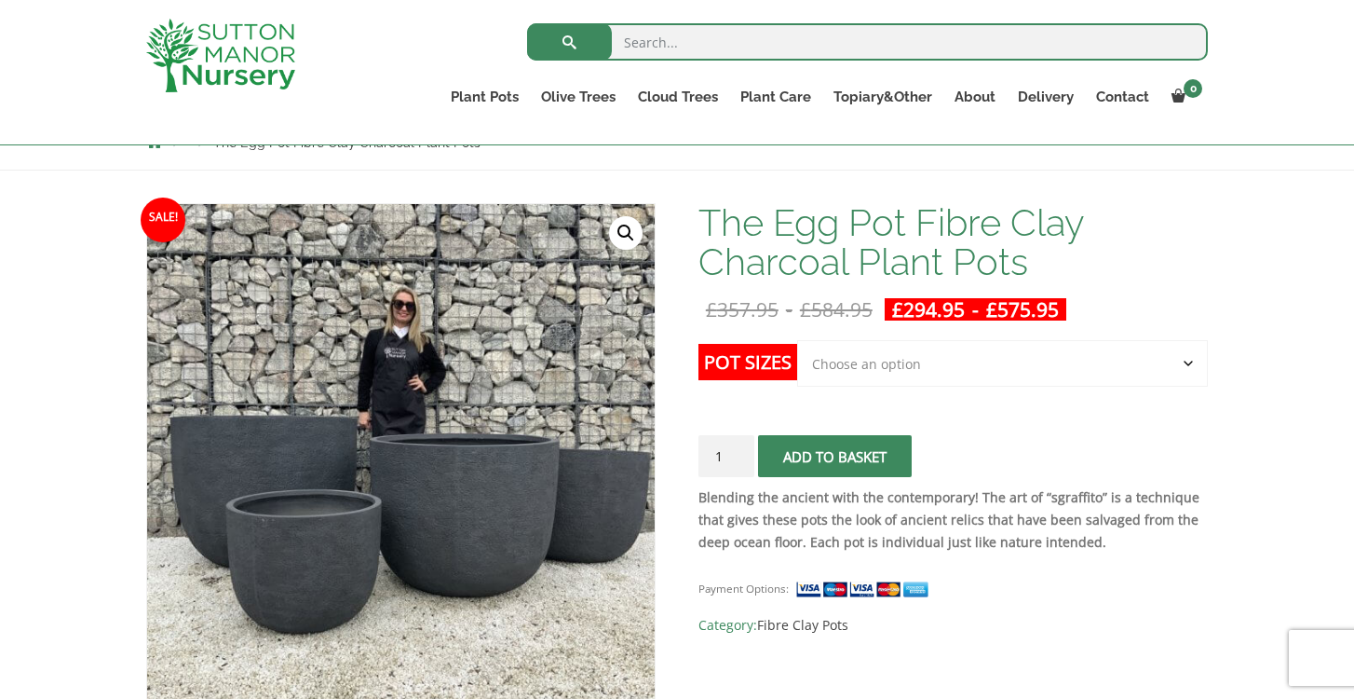
click at [877, 363] on select "Choose an option Click here to buy the 5th To Largest Pot In The Picture Click …" at bounding box center [1002, 363] width 411 height 47
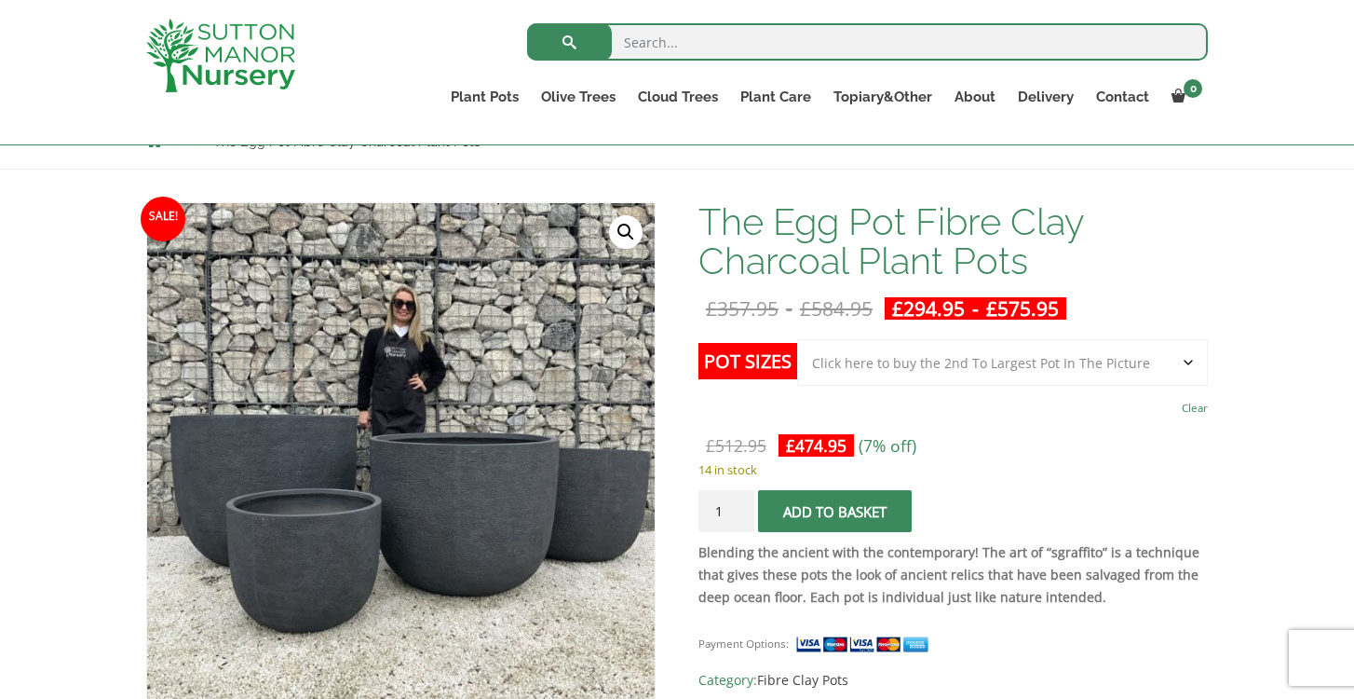
scroll to position [162, 0]
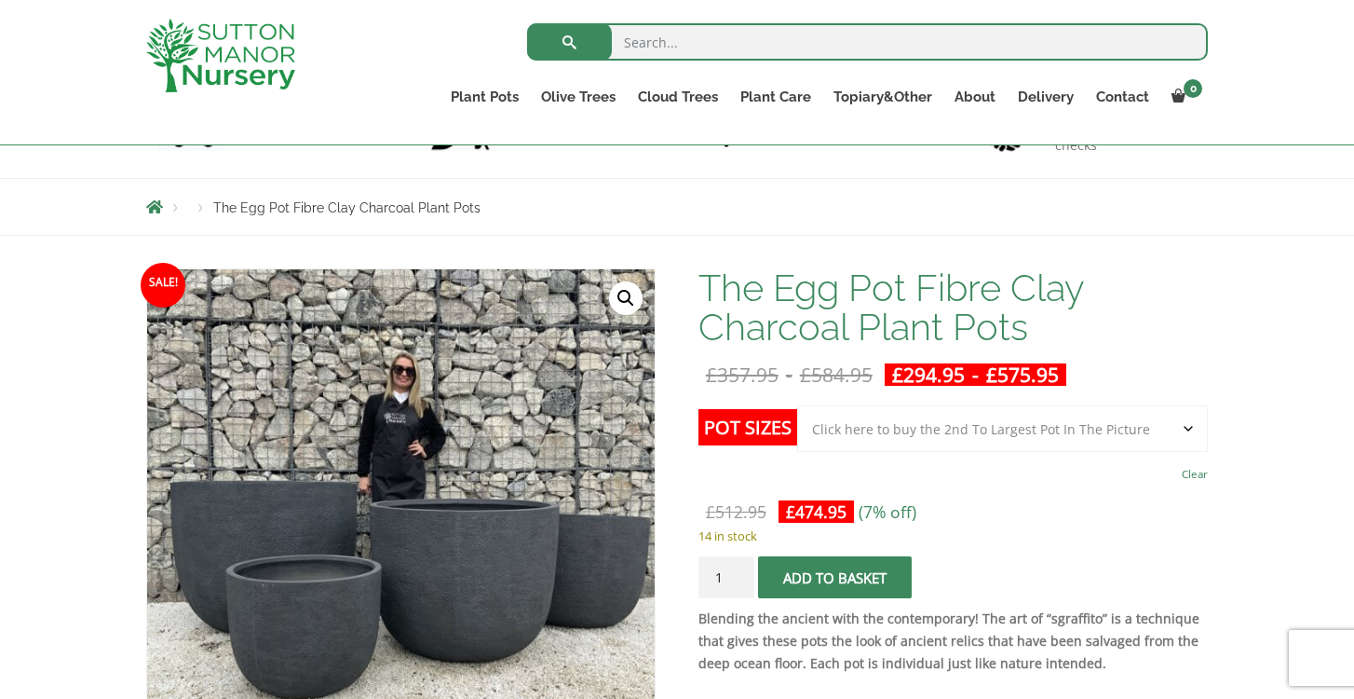
click at [1052, 433] on select "Choose an option Click here to buy the 5th To Largest Pot In The Picture Click …" at bounding box center [1002, 428] width 411 height 47
select select "Click here to buy the 4th To Largest Pot In The Picture"
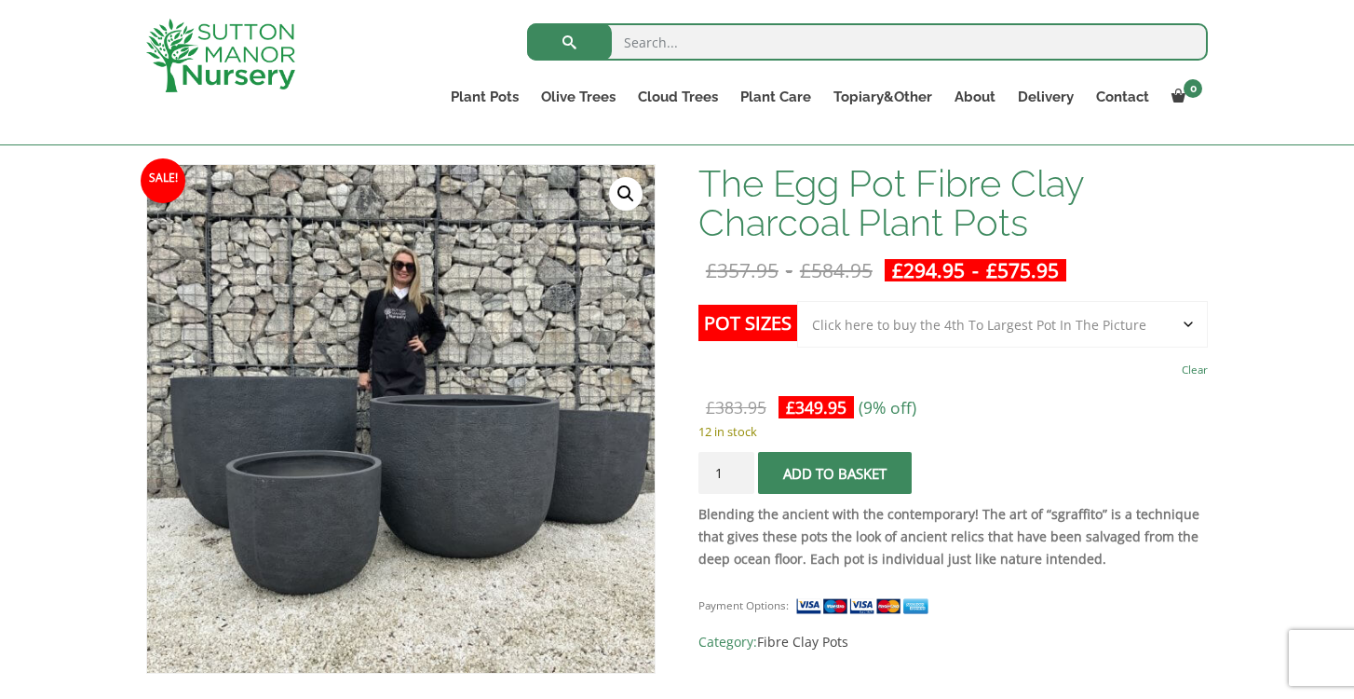
scroll to position [0, 0]
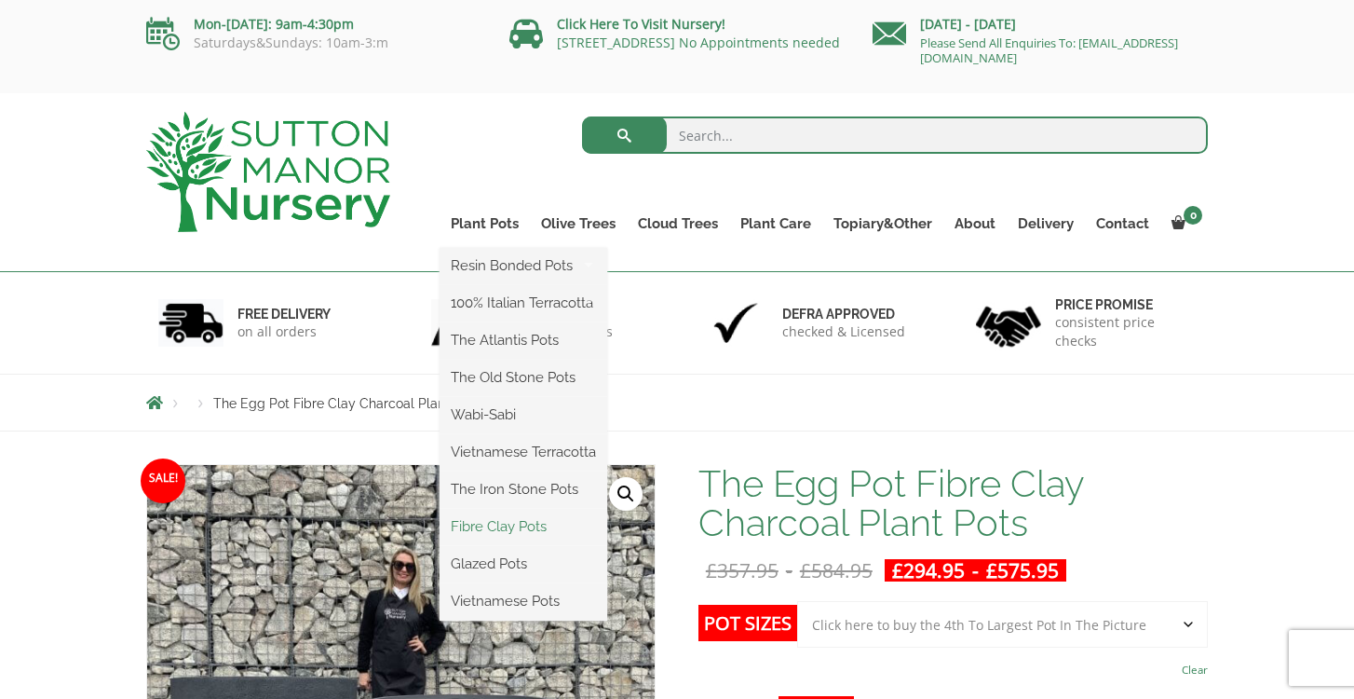
click at [515, 526] on link "Fibre Clay Pots" at bounding box center [524, 526] width 168 height 28
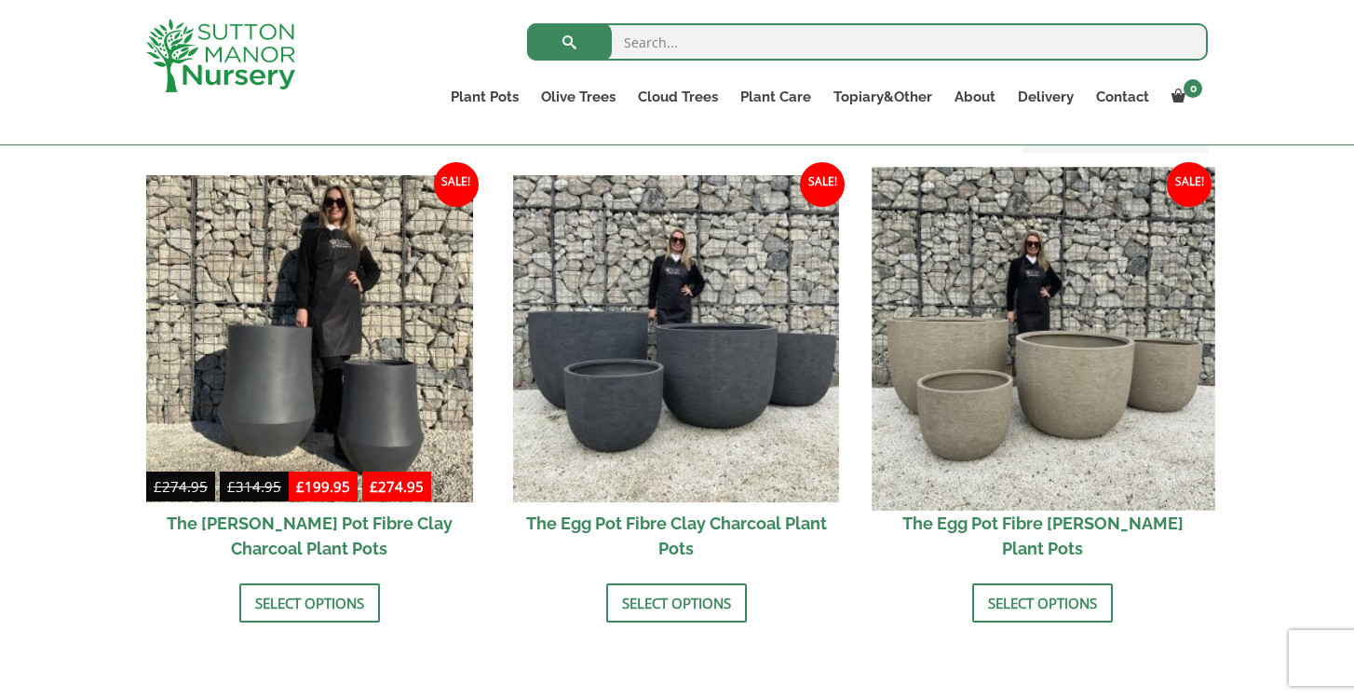
scroll to position [587, 0]
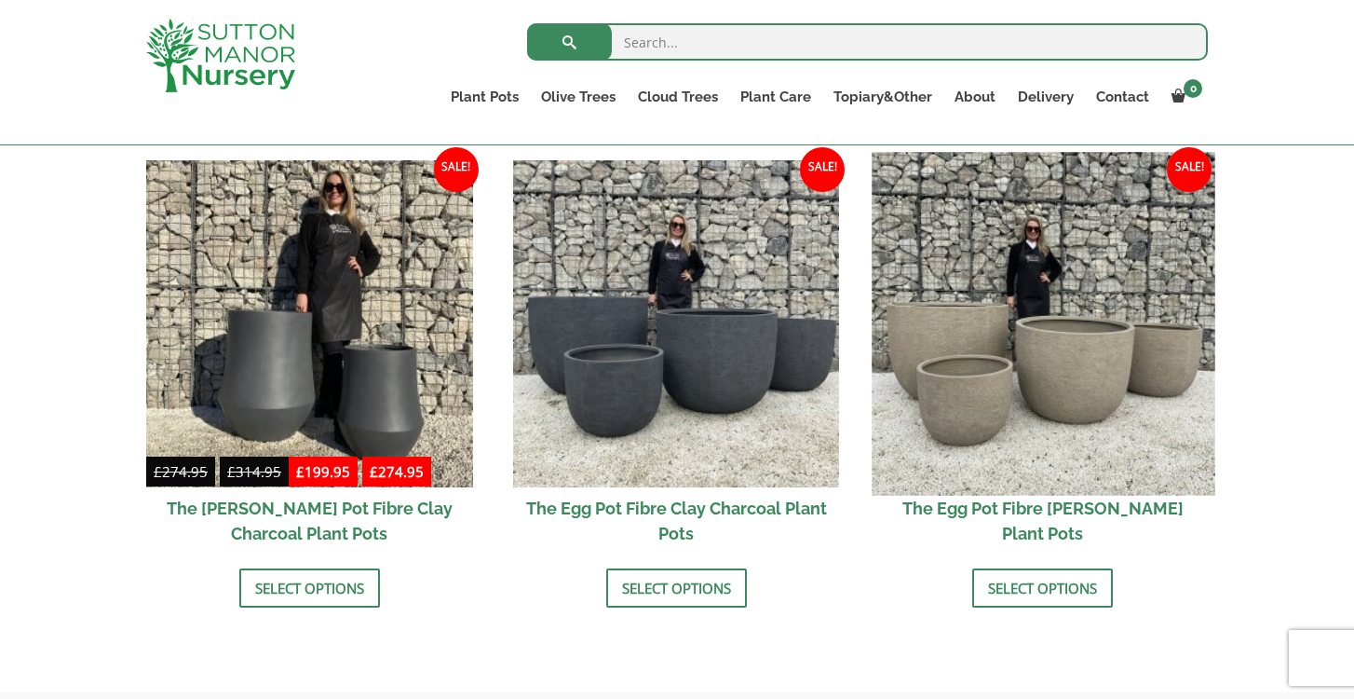
click at [1057, 407] on img at bounding box center [1043, 323] width 343 height 343
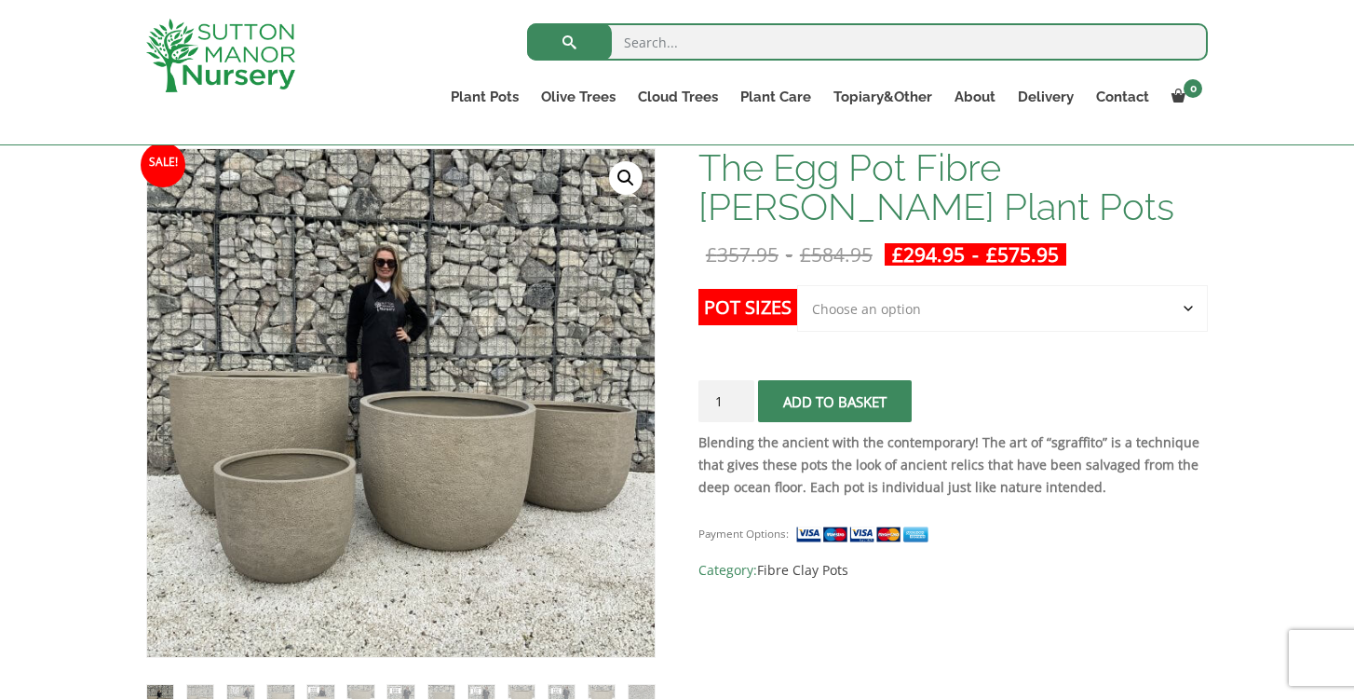
scroll to position [319, 0]
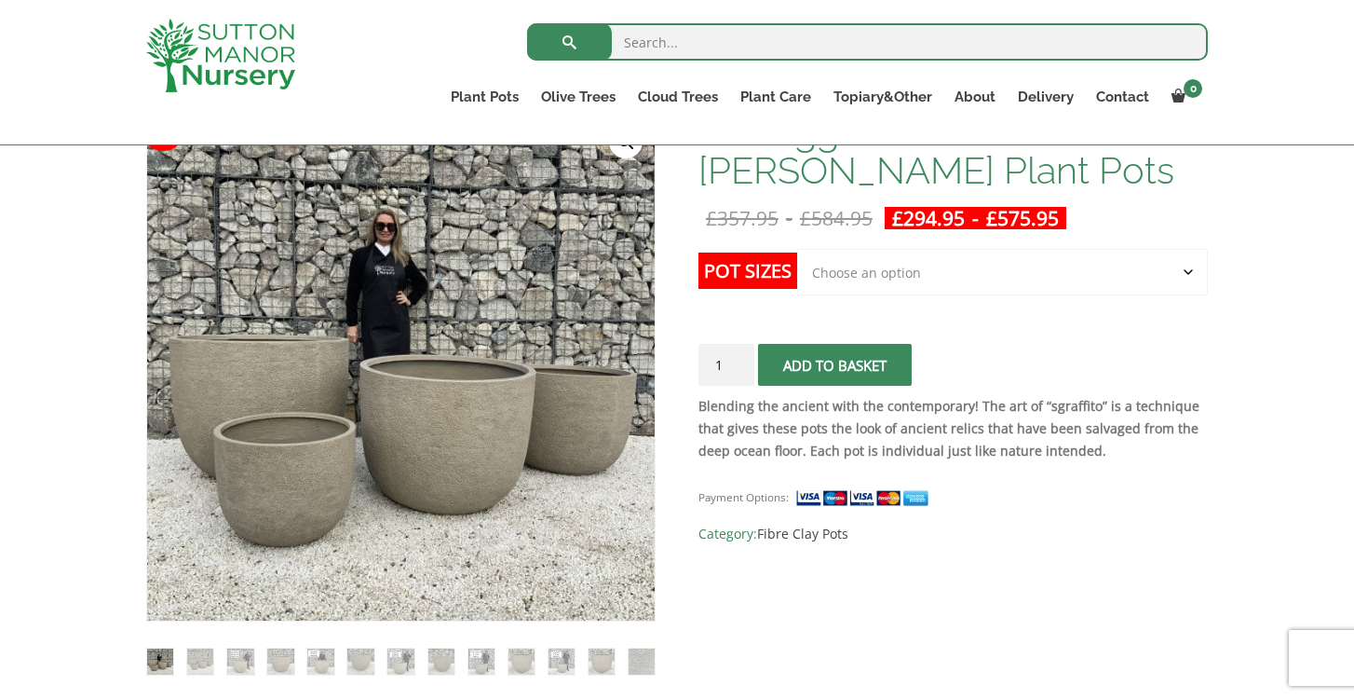
click at [855, 265] on select "Choose an option Click here to buy the 5th To Largest Pot In The Picture Click …" at bounding box center [1002, 272] width 411 height 47
select select "Click here to buy the 3rd To Largest Pot In The Picture"
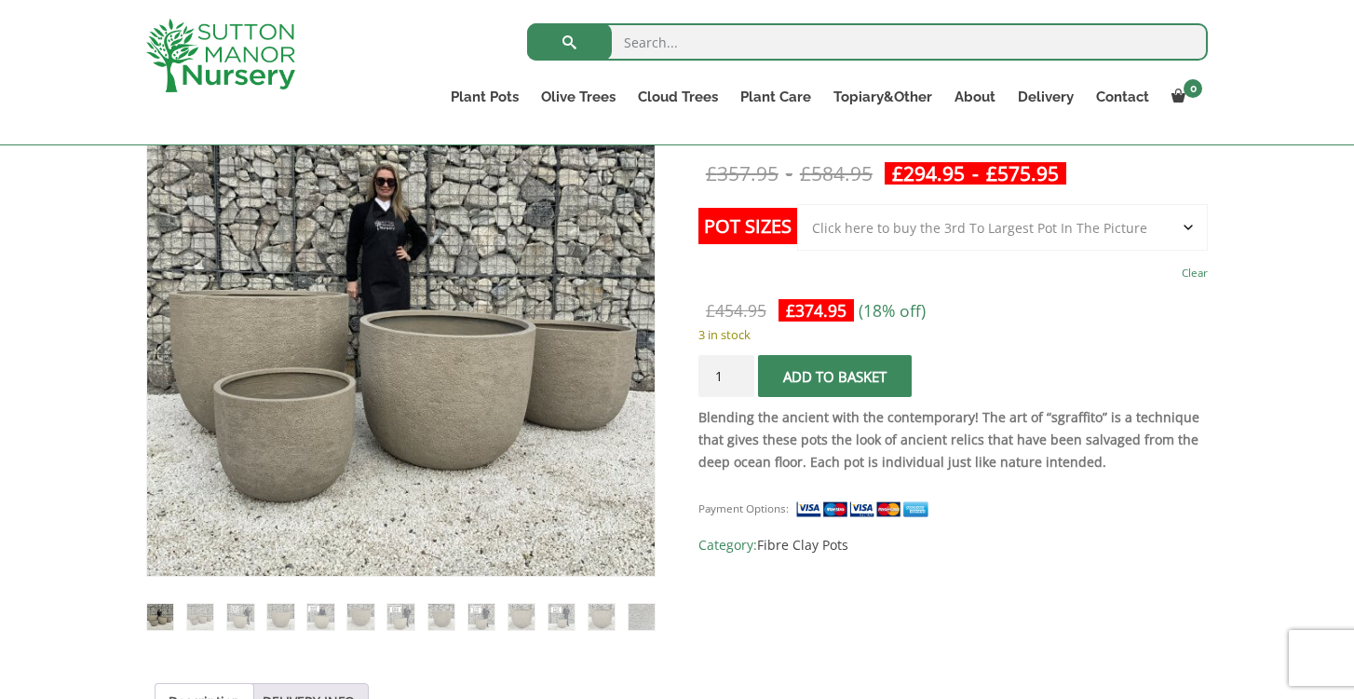
scroll to position [347, 0]
